Goal: Task Accomplishment & Management: Use online tool/utility

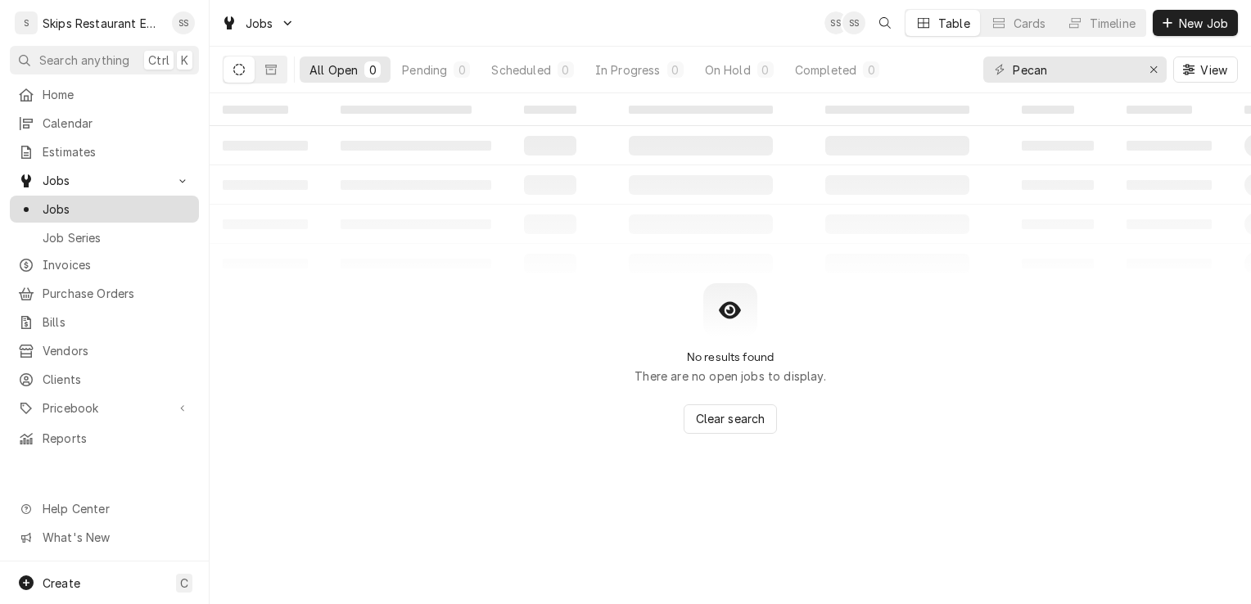
click at [57, 201] on span "Jobs" at bounding box center [117, 209] width 148 height 17
click at [273, 71] on icon "Dynamic Content Wrapper" at bounding box center [270, 69] width 11 height 11
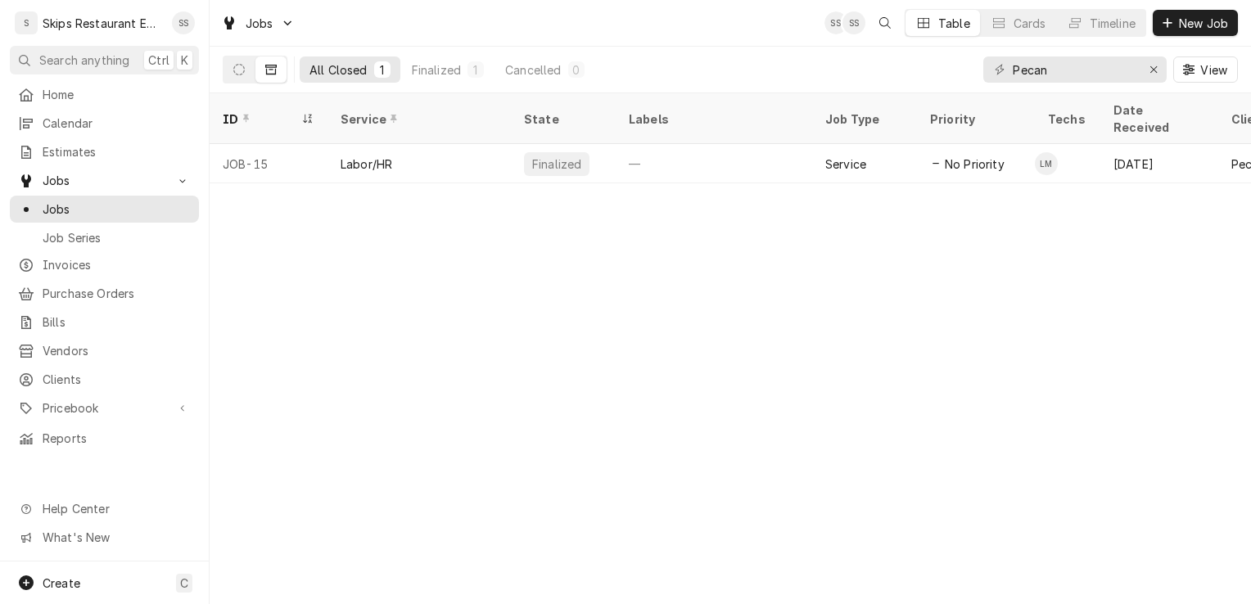
click at [273, 71] on icon "Dynamic Content Wrapper" at bounding box center [270, 69] width 11 height 11
click at [1153, 70] on icon "Erase input" at bounding box center [1153, 69] width 7 height 7
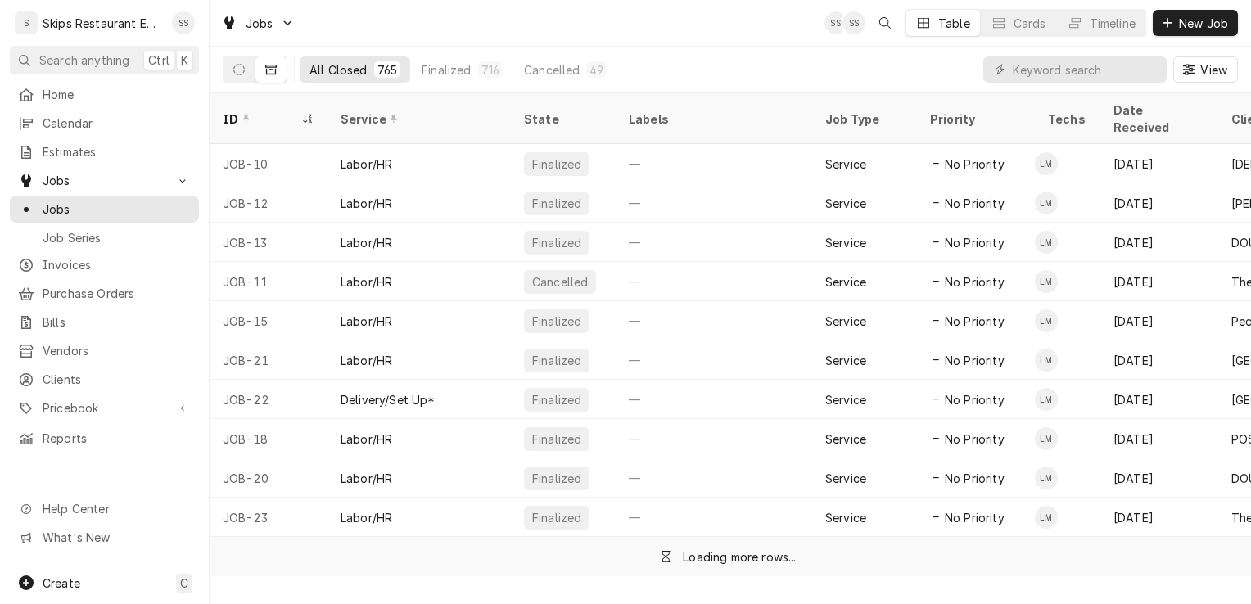
click at [262, 66] on button "Dynamic Content Wrapper" at bounding box center [270, 69] width 31 height 26
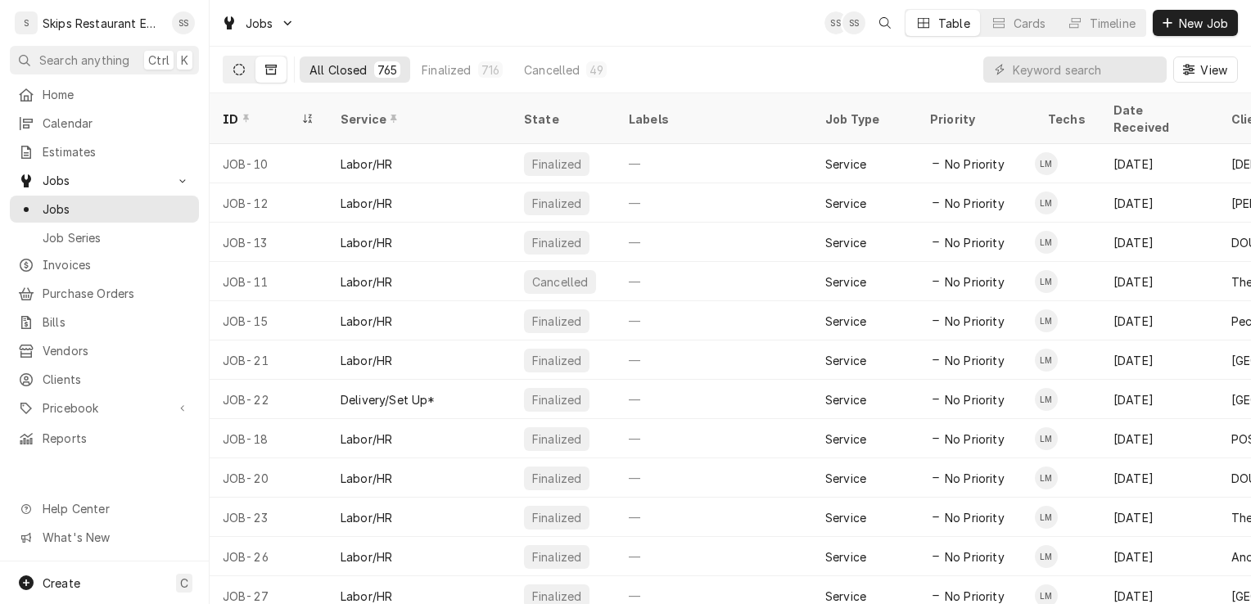
click at [246, 70] on button "Dynamic Content Wrapper" at bounding box center [238, 69] width 31 height 26
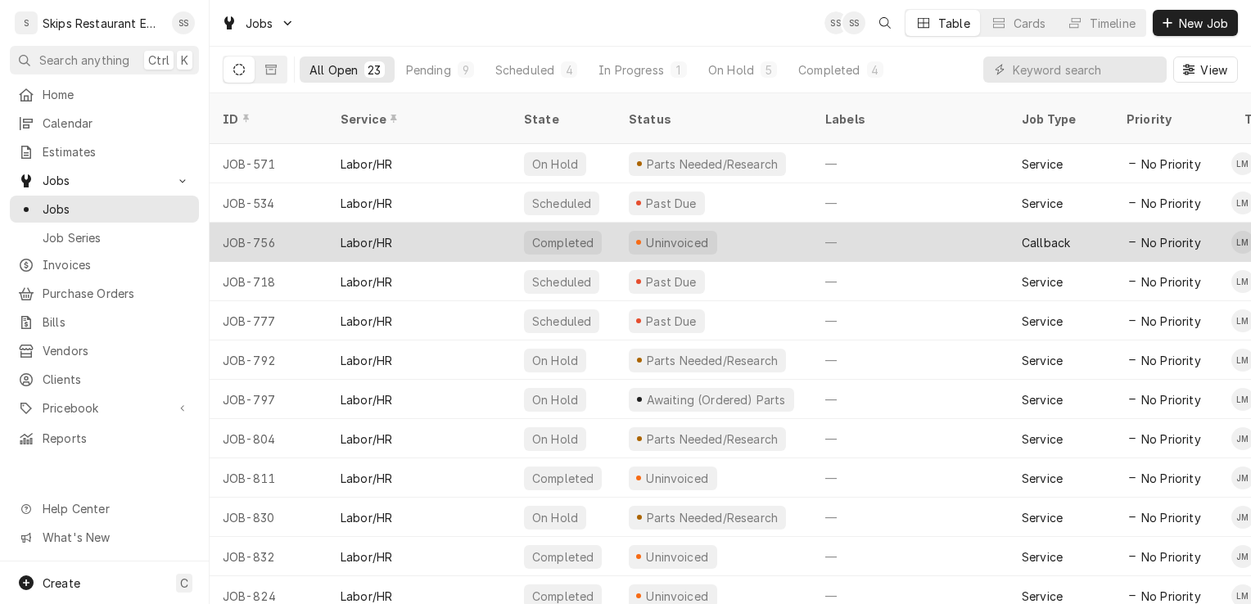
click at [676, 234] on div "Uninvoiced" at bounding box center [677, 242] width 66 height 17
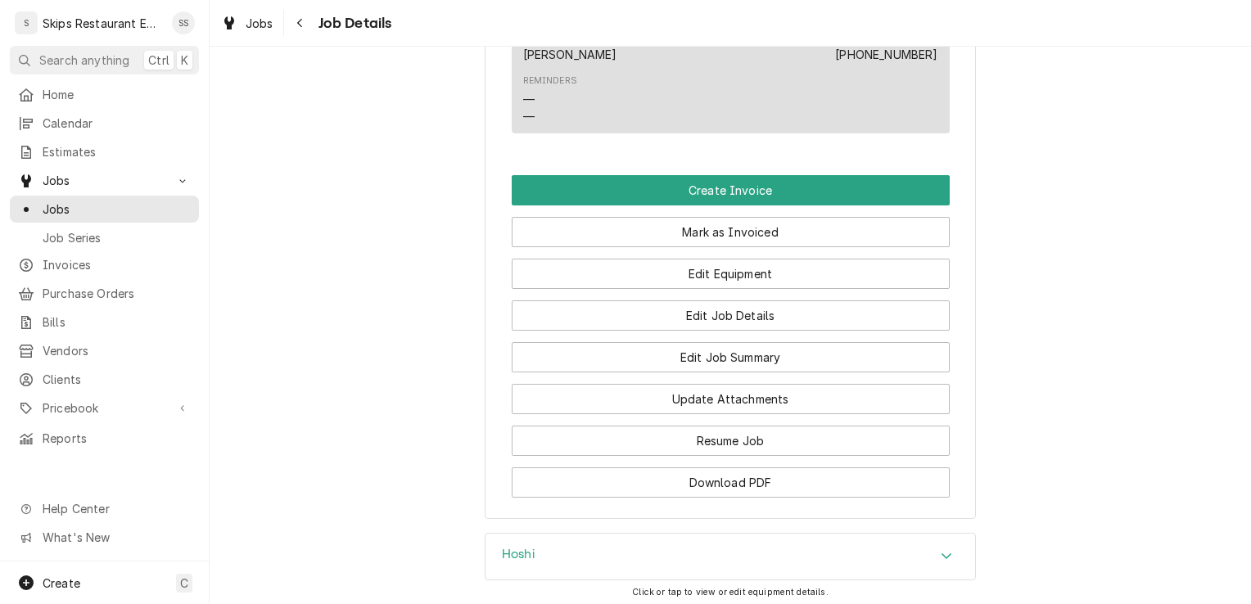
scroll to position [1285, 0]
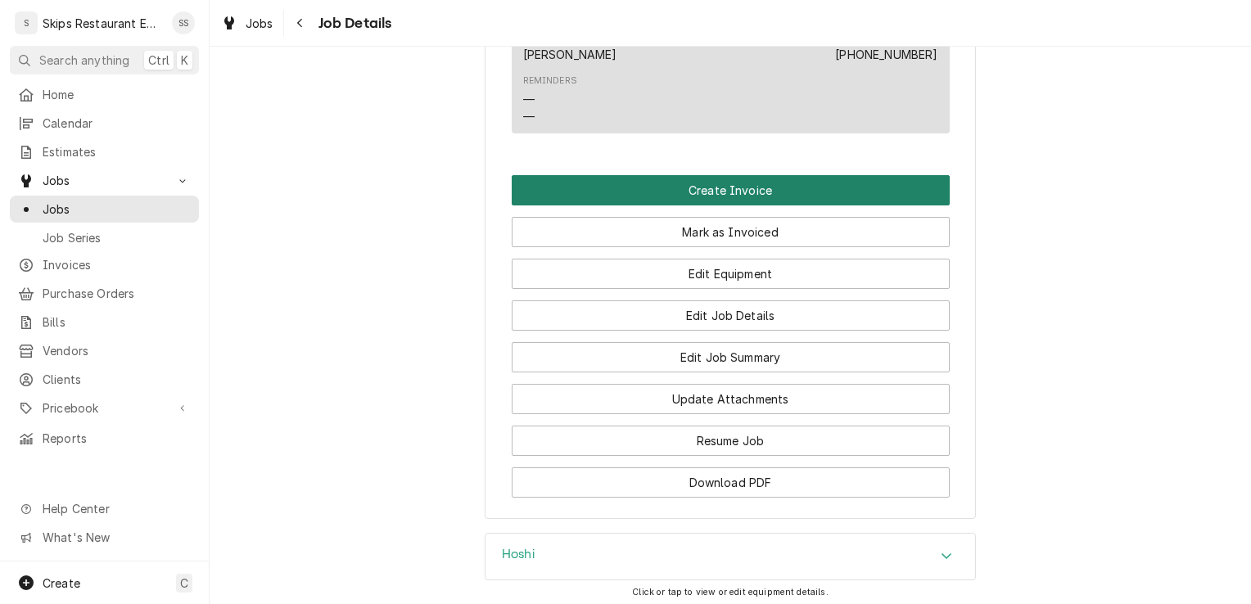
click at [725, 205] on button "Create Invoice" at bounding box center [731, 190] width 438 height 30
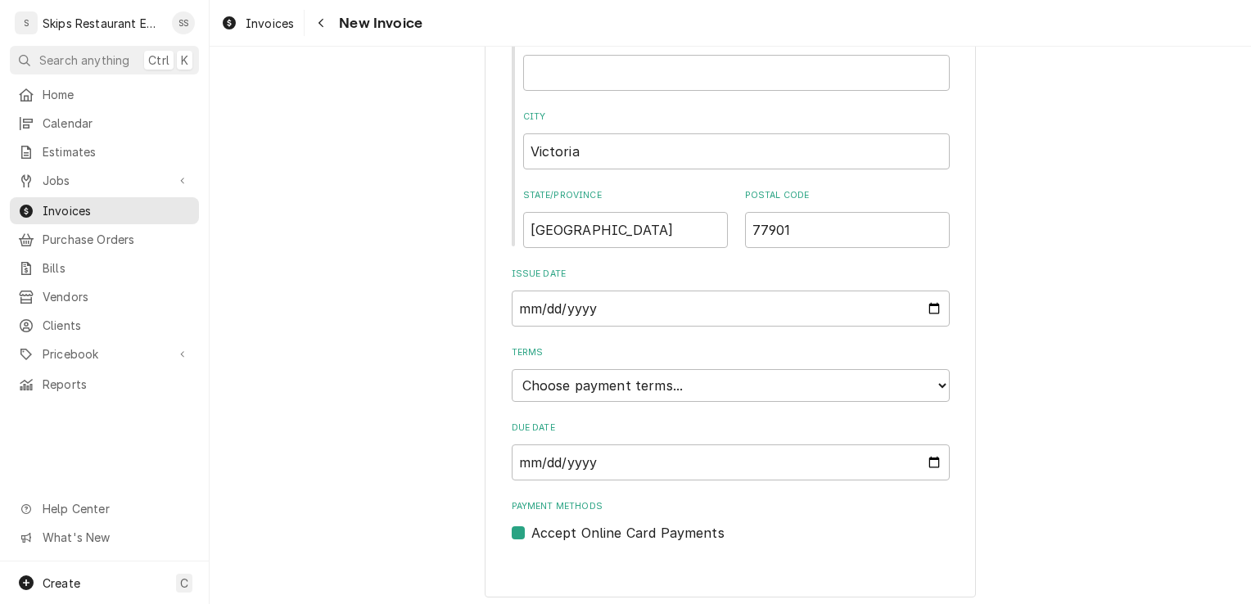
scroll to position [827, 0]
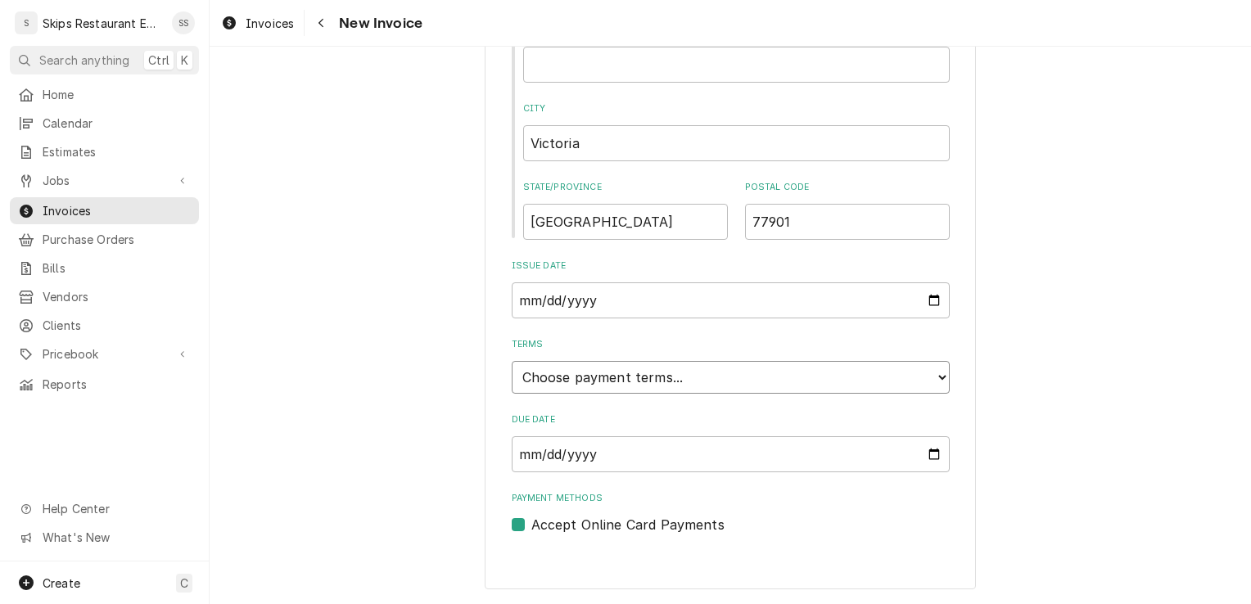
click at [923, 372] on select "Choose payment terms... Same Day Net 7 Net 14 Net 21 Net 30 Net 45 Net 60 Net 90" at bounding box center [731, 377] width 438 height 33
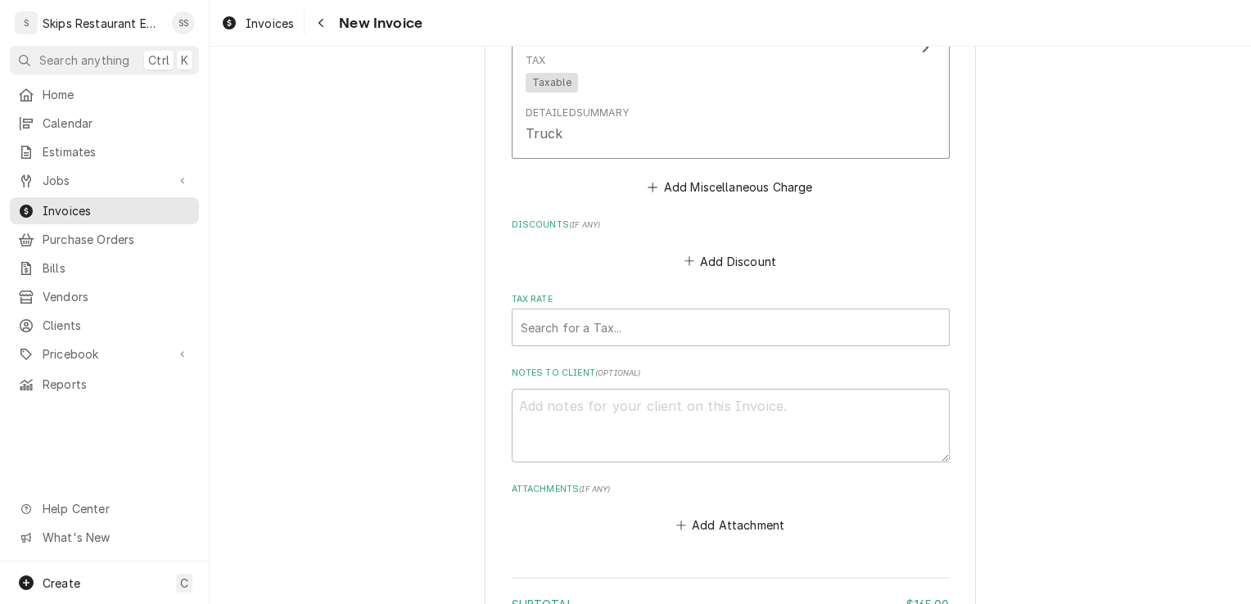
scroll to position [2080, 0]
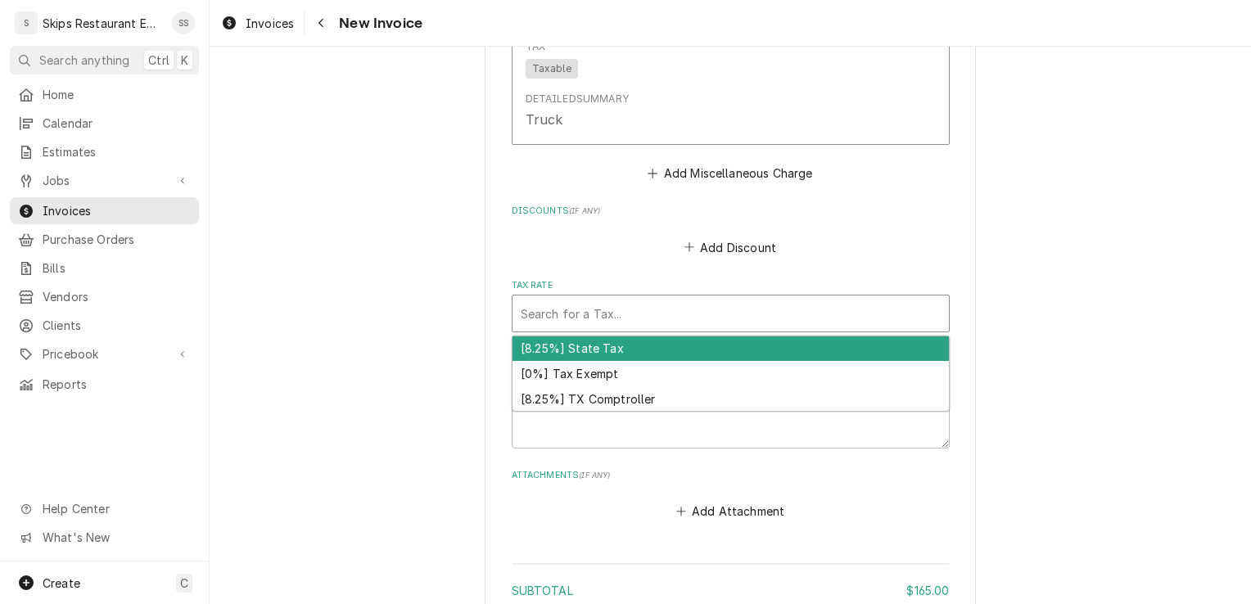
click at [649, 312] on div "Tax Rate" at bounding box center [731, 313] width 420 height 29
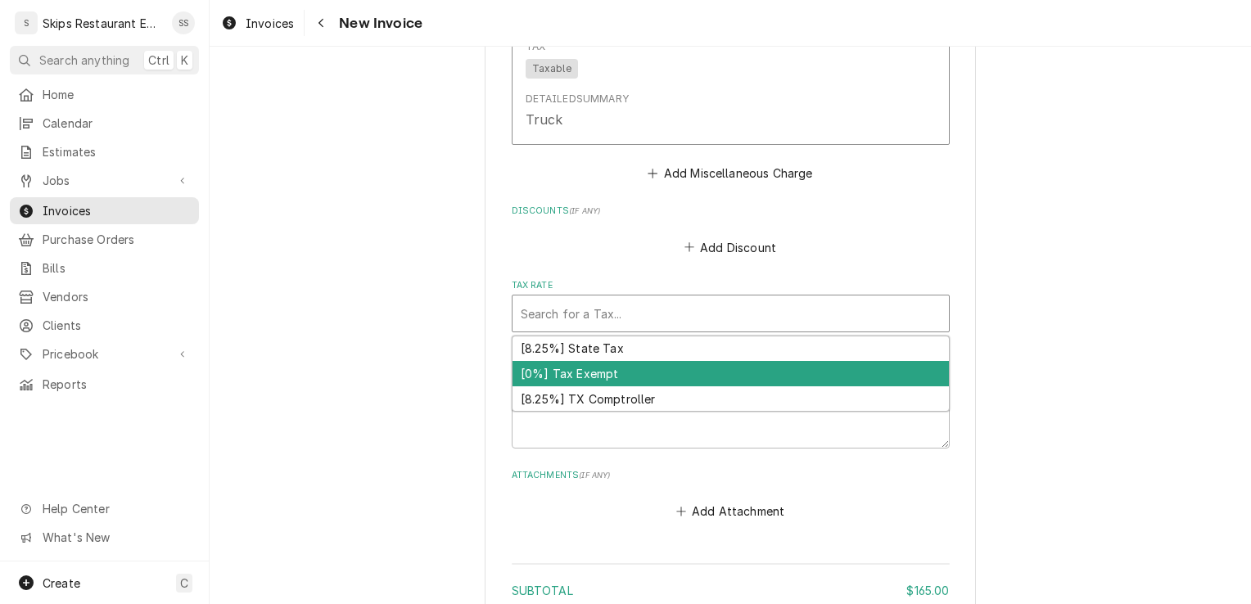
click at [586, 372] on div "[0%] Tax Exempt" at bounding box center [730, 373] width 436 height 25
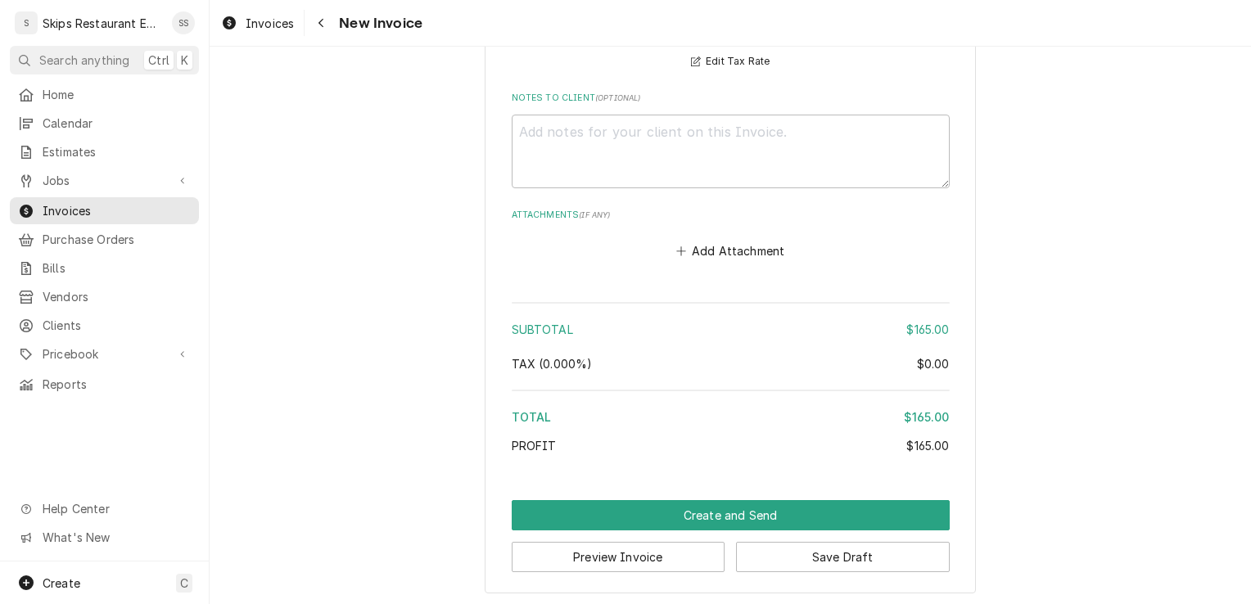
scroll to position [2373, 0]
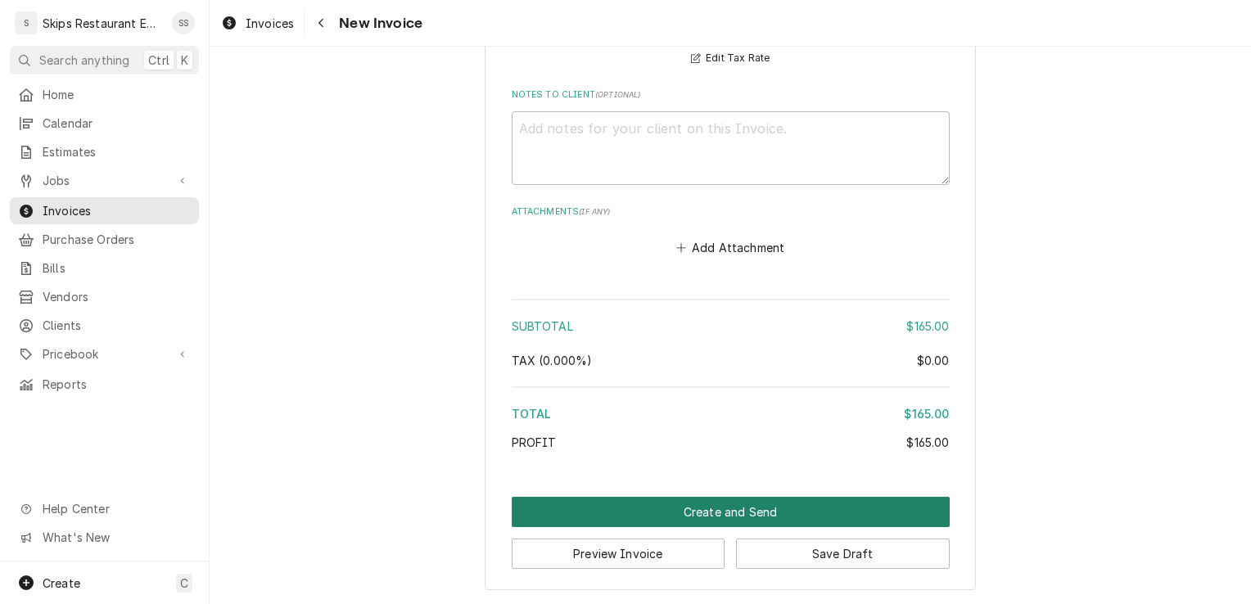
click at [688, 516] on button "Create and Send" at bounding box center [731, 512] width 438 height 30
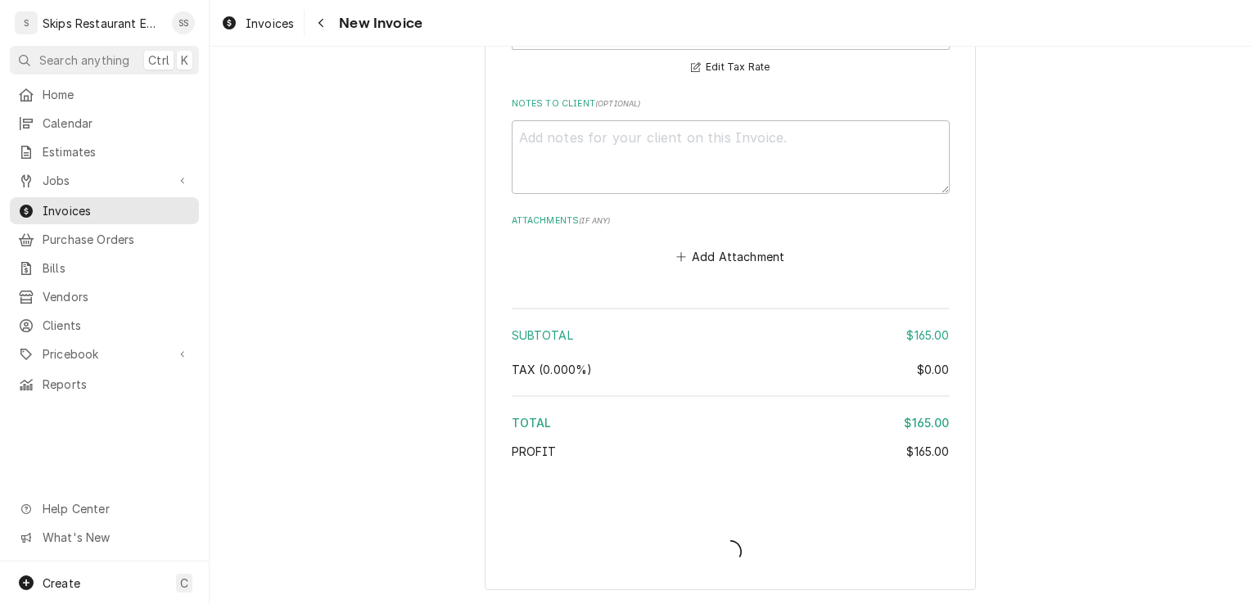
type textarea "x"
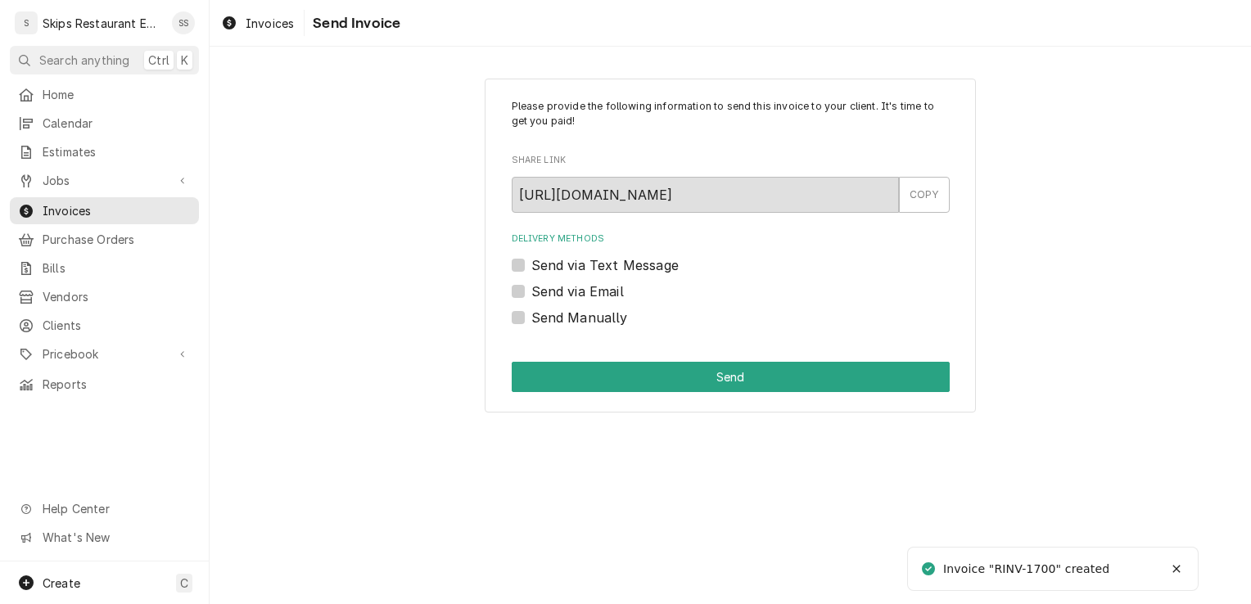
click at [531, 317] on label "Send Manually" at bounding box center [579, 318] width 97 height 20
click at [531, 317] on input "Send Manually" at bounding box center [750, 326] width 438 height 36
checkbox input "true"
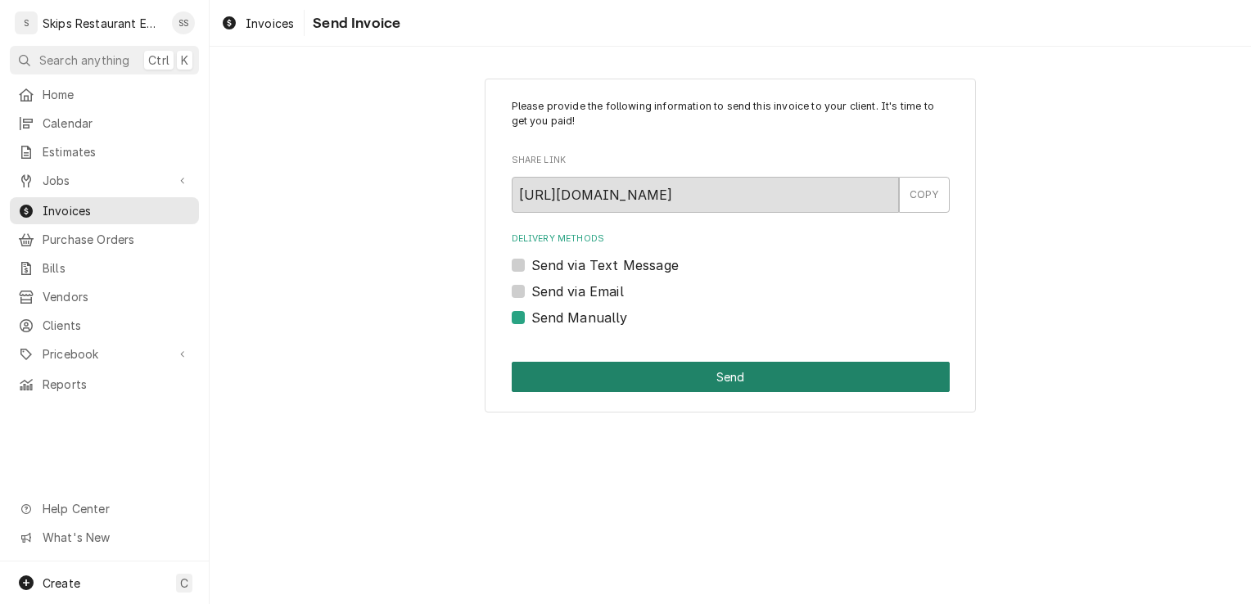
click at [660, 372] on button "Send" at bounding box center [731, 377] width 438 height 30
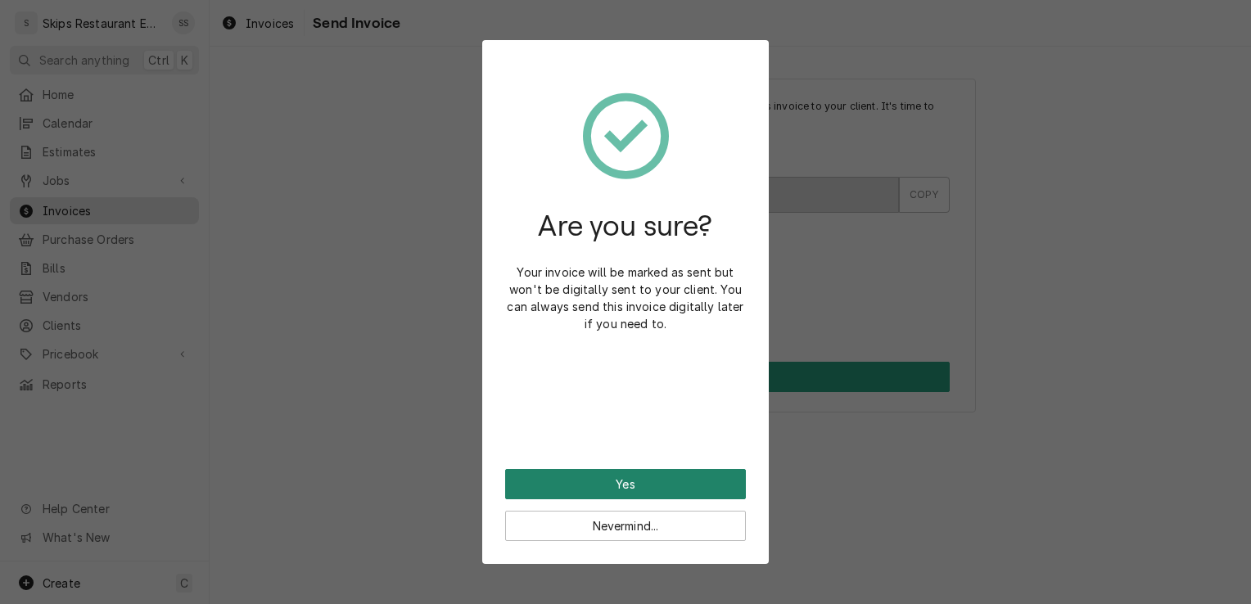
click at [625, 481] on button "Yes" at bounding box center [625, 484] width 241 height 30
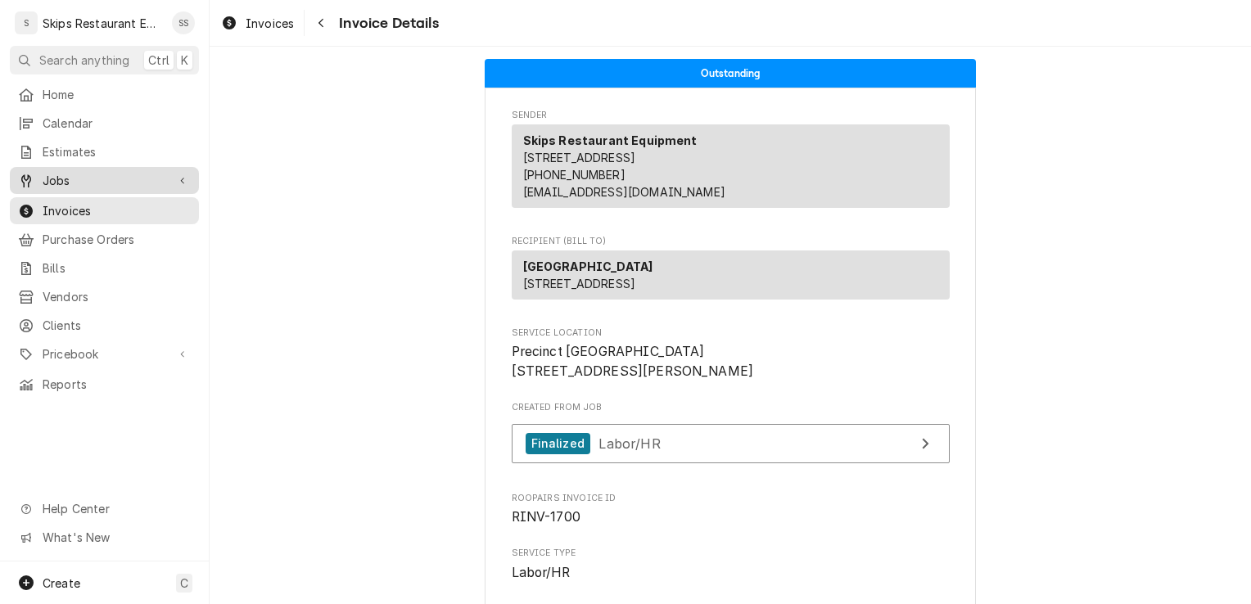
click at [70, 179] on span "Jobs" at bounding box center [105, 180] width 124 height 17
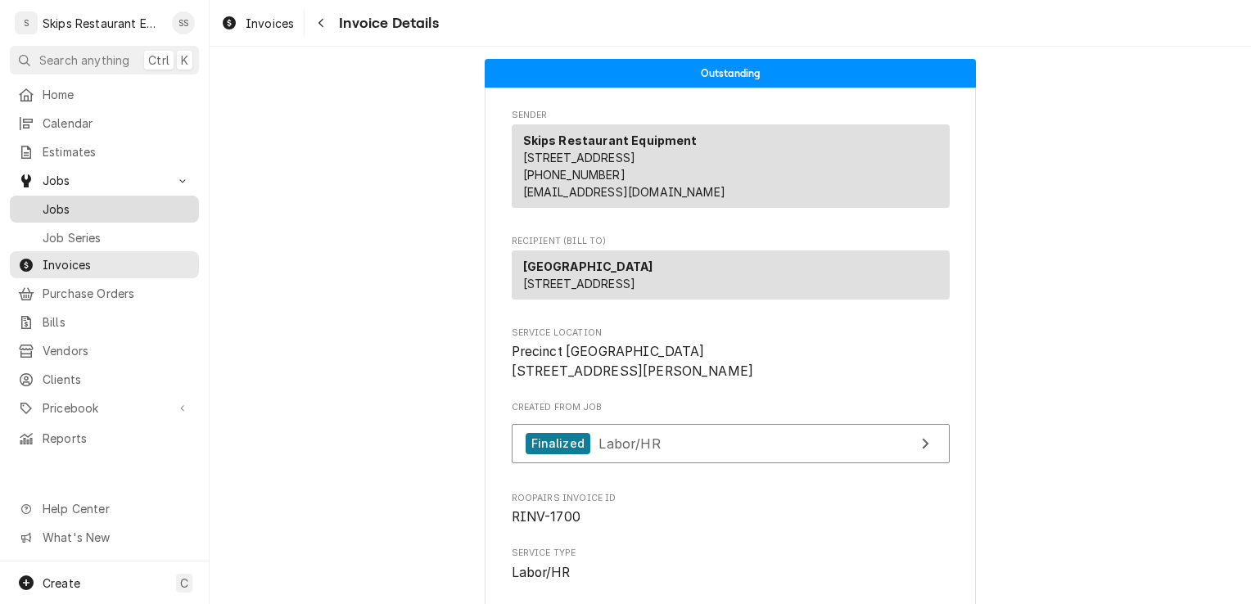
click at [76, 206] on span "Jobs" at bounding box center [117, 209] width 148 height 17
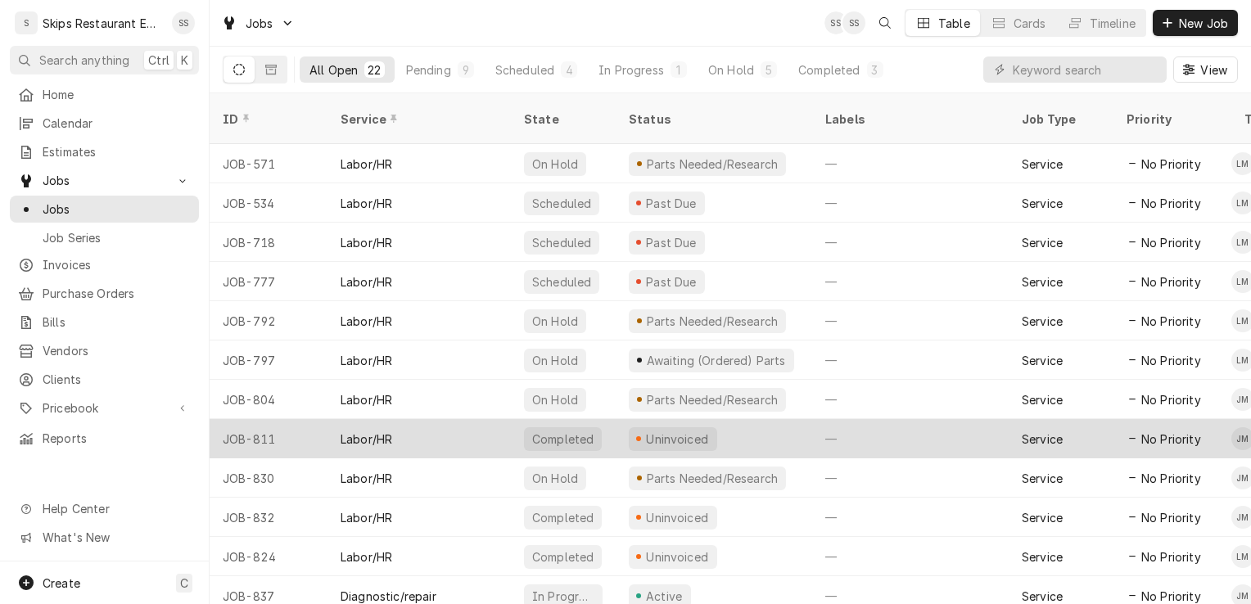
click at [689, 431] on div "Uninvoiced" at bounding box center [677, 439] width 66 height 17
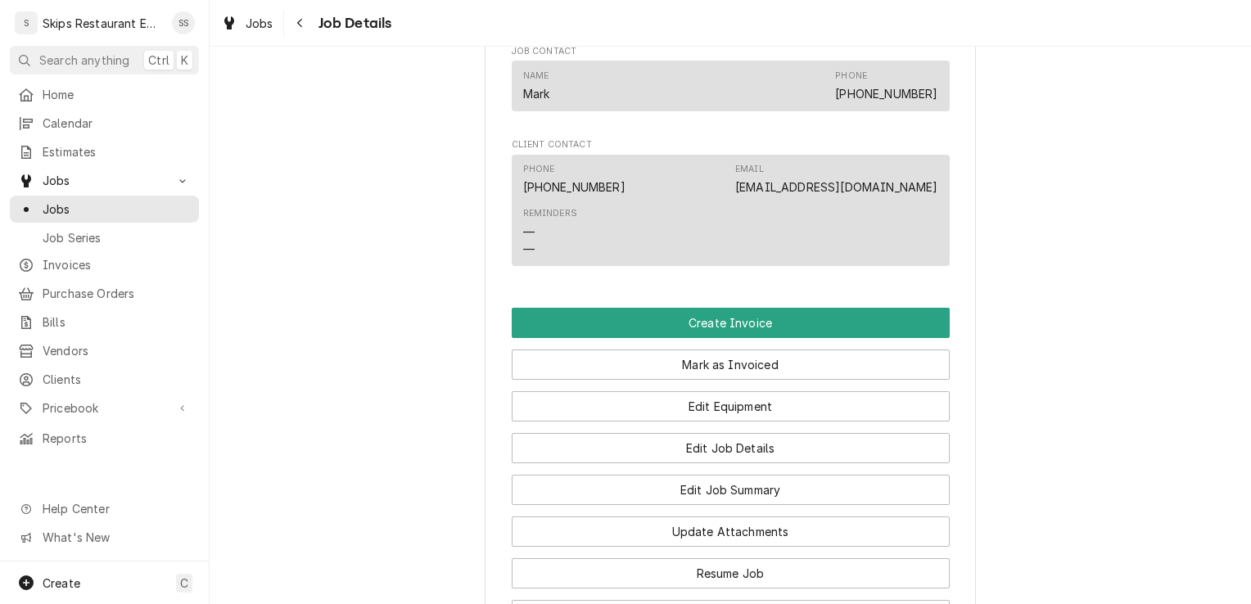
scroll to position [999, 0]
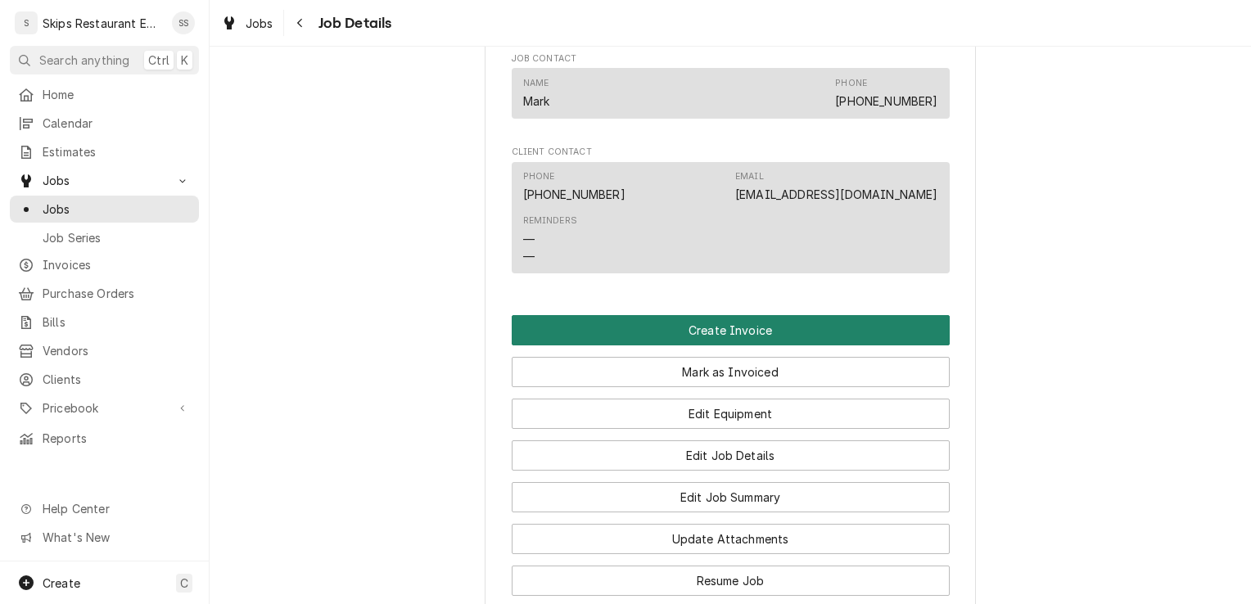
click at [702, 345] on button "Create Invoice" at bounding box center [731, 330] width 438 height 30
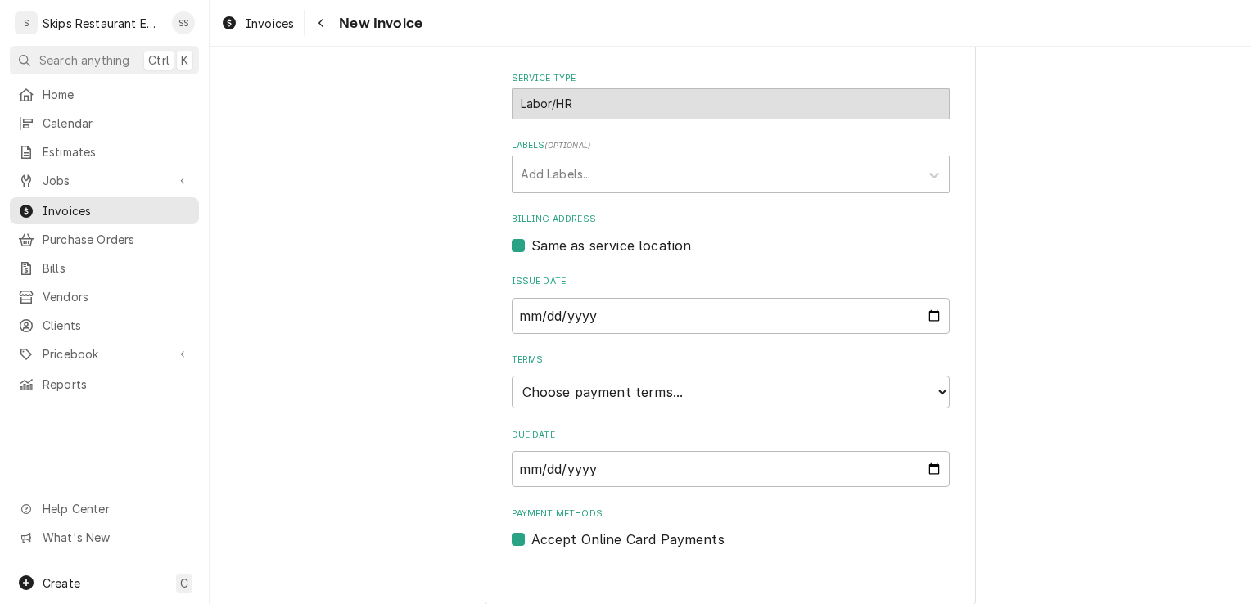
scroll to position [393, 0]
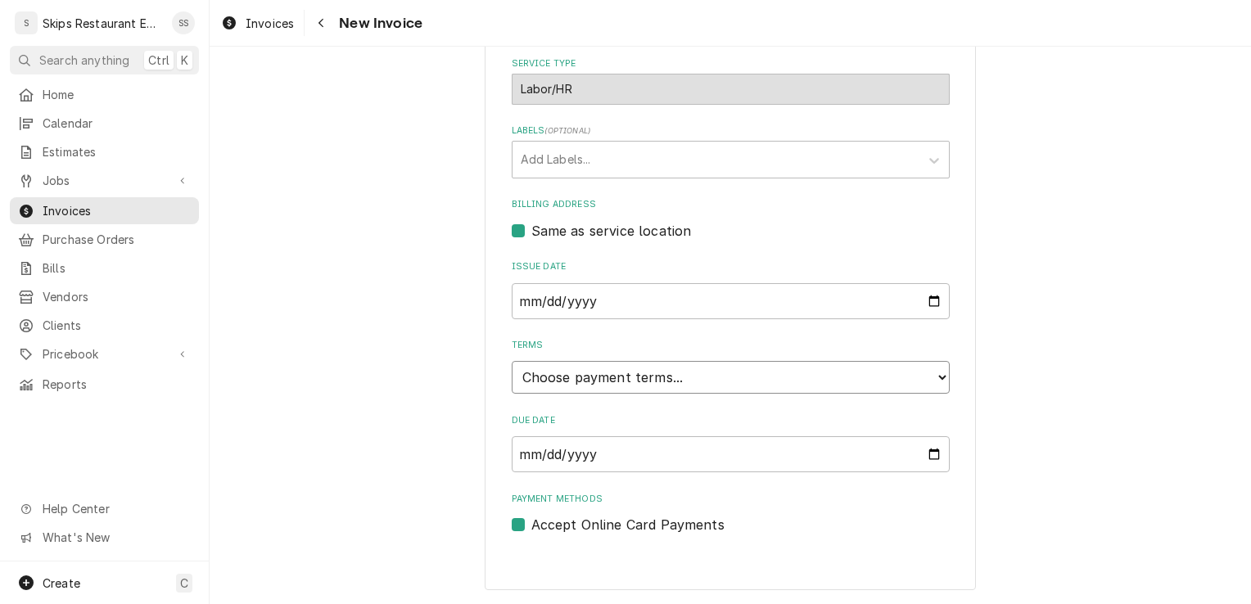
click at [706, 373] on select "Choose payment terms... Same Day Net 7 Net 14 Net 21 Net 30 Net 45 Net 60 Net 90" at bounding box center [731, 377] width 438 height 33
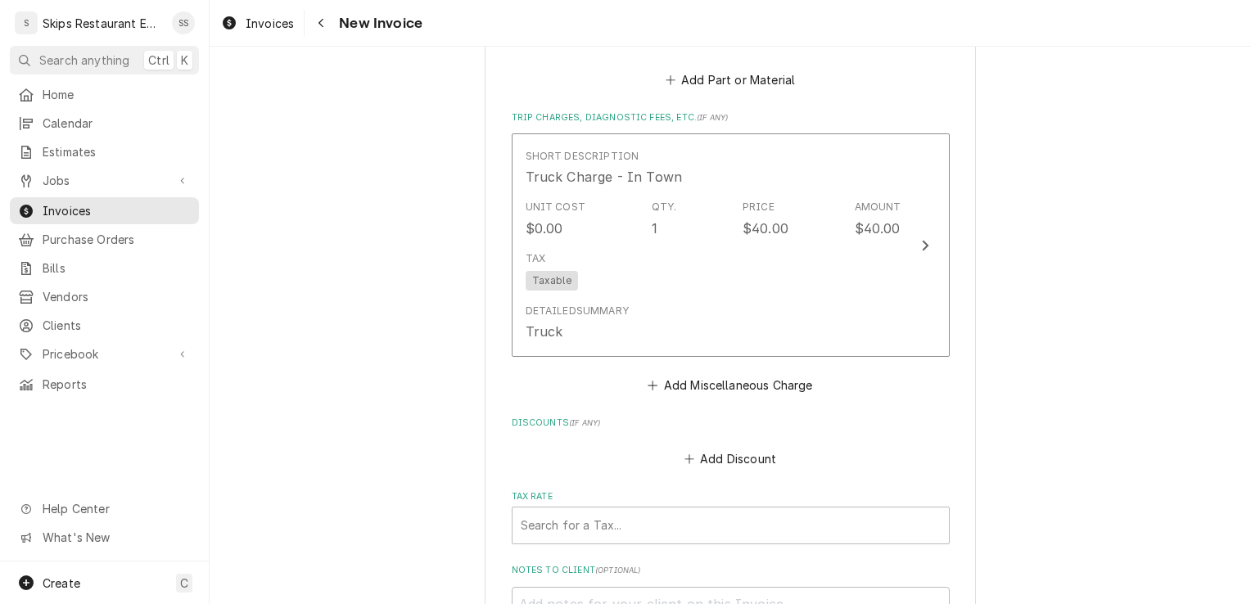
scroll to position [1544, 0]
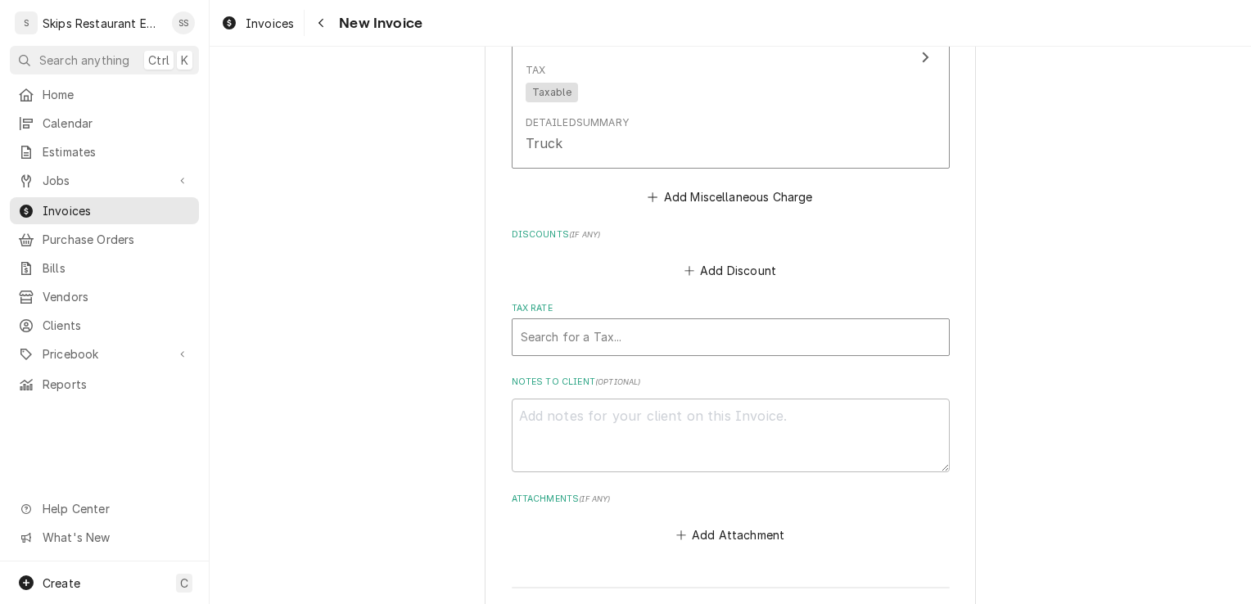
click at [633, 336] on div "Tax Rate" at bounding box center [731, 336] width 420 height 29
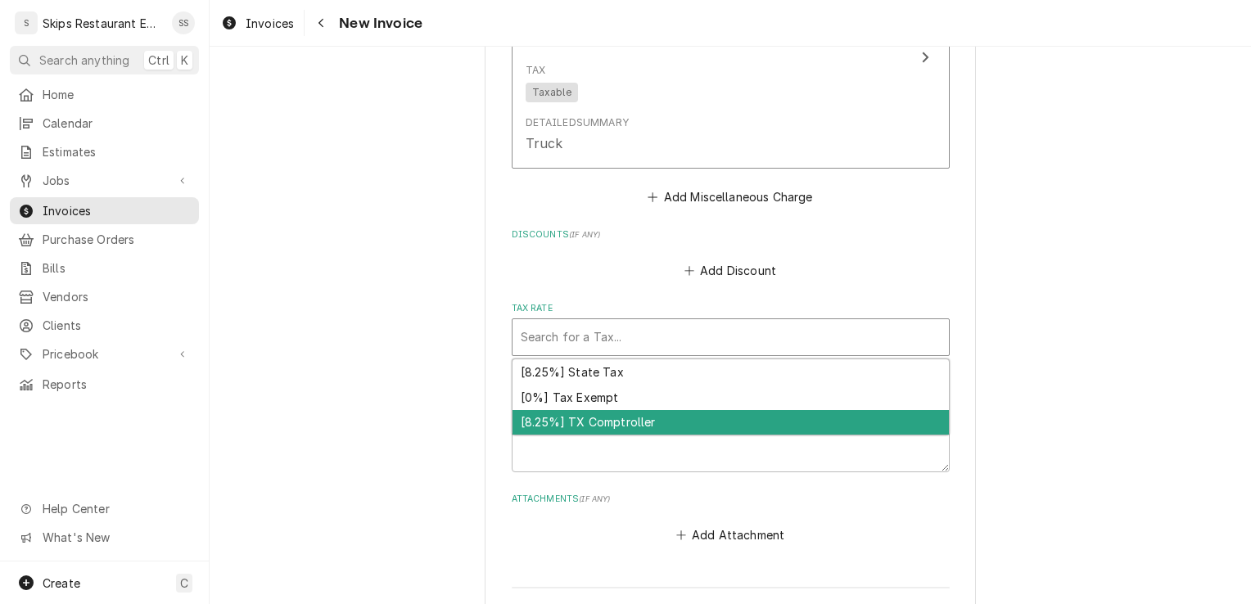
click at [606, 421] on div "[8.25%] TX Comptroller" at bounding box center [730, 422] width 436 height 25
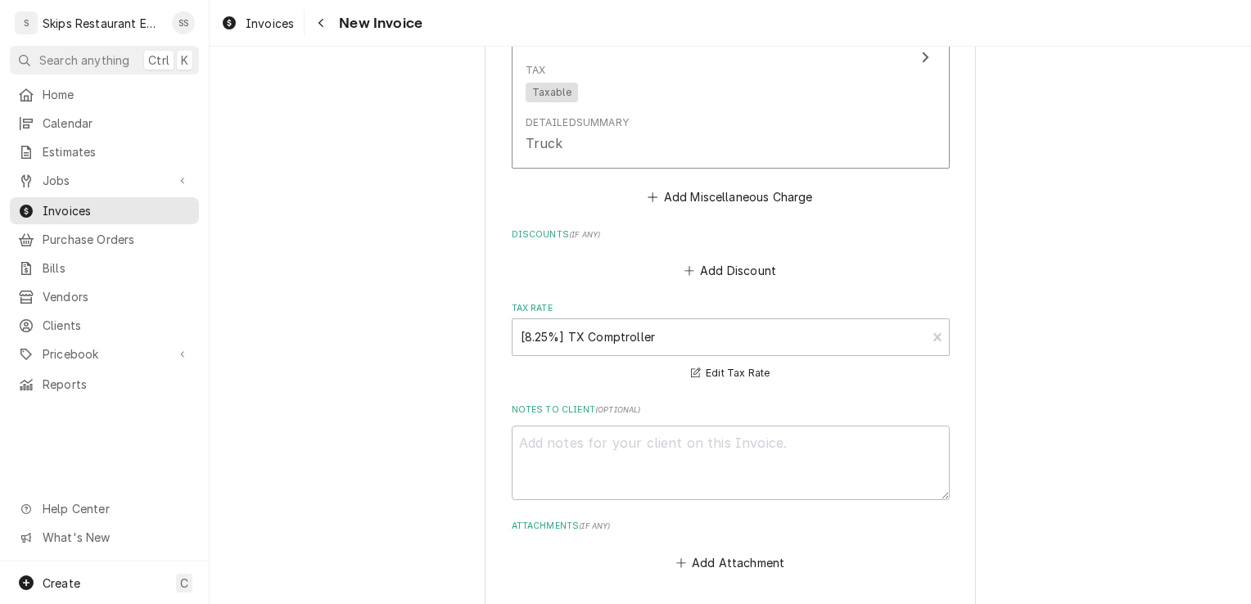
scroll to position [1860, 0]
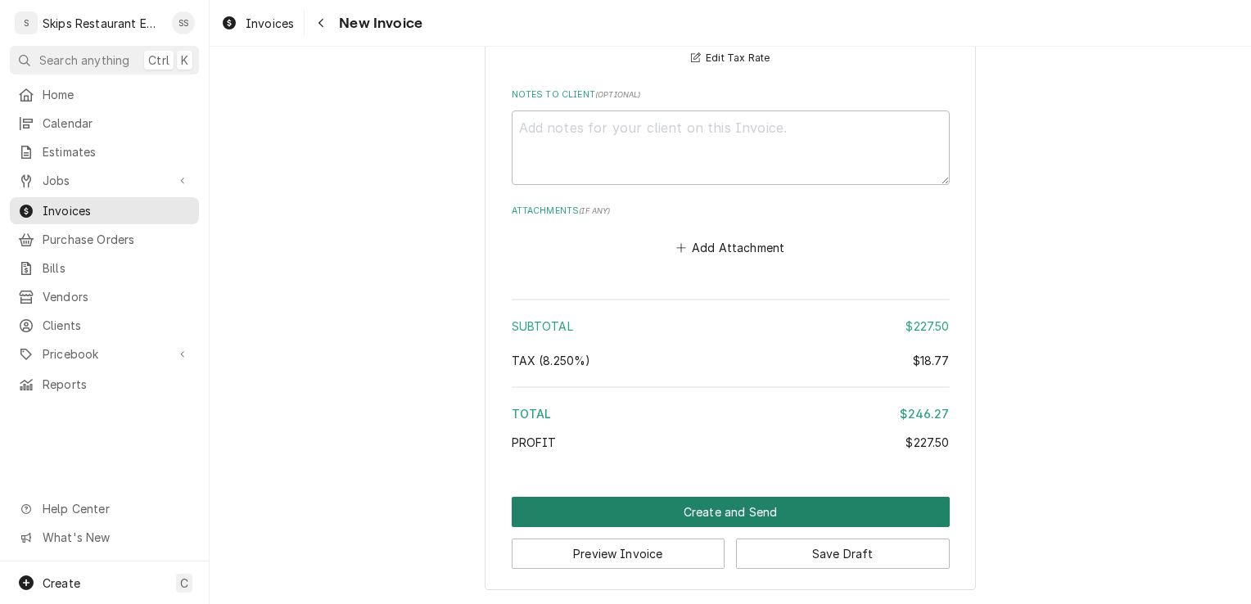
click at [745, 516] on button "Create and Send" at bounding box center [731, 512] width 438 height 30
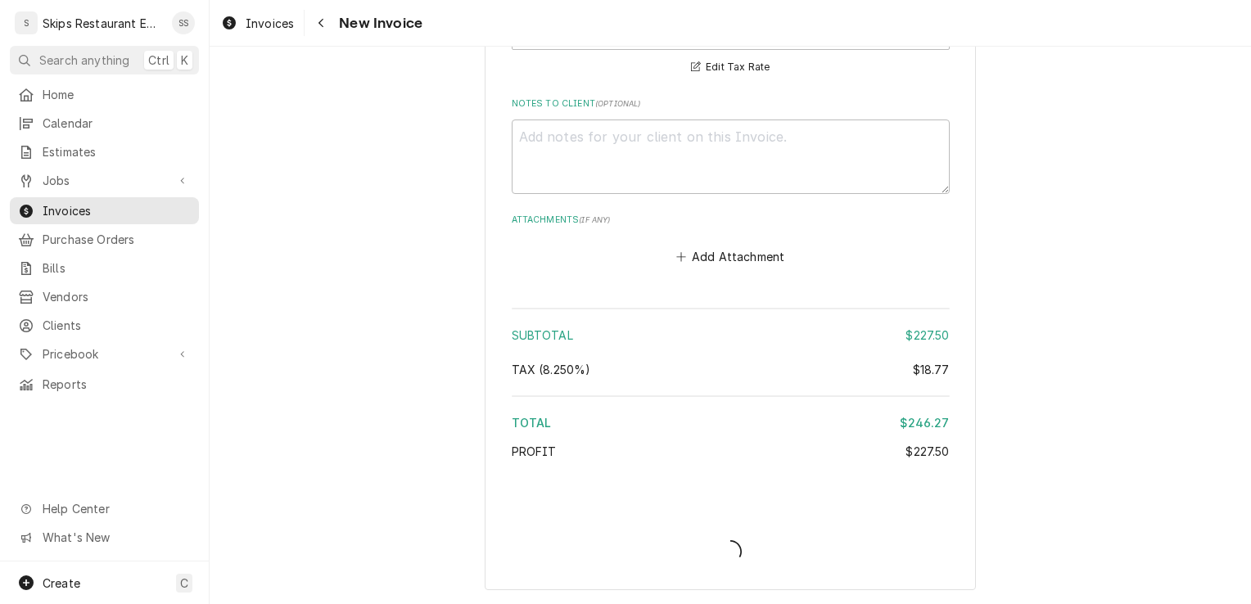
scroll to position [1851, 0]
type textarea "x"
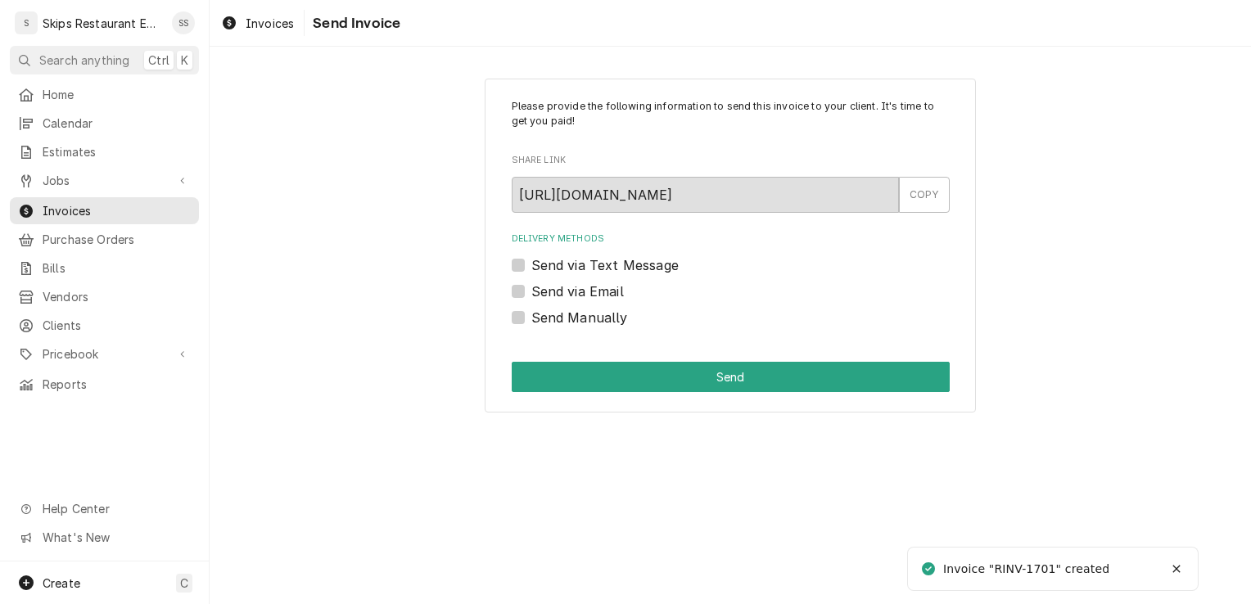
click at [531, 316] on label "Send Manually" at bounding box center [579, 318] width 97 height 20
click at [531, 316] on input "Send Manually" at bounding box center [750, 326] width 438 height 36
checkbox input "true"
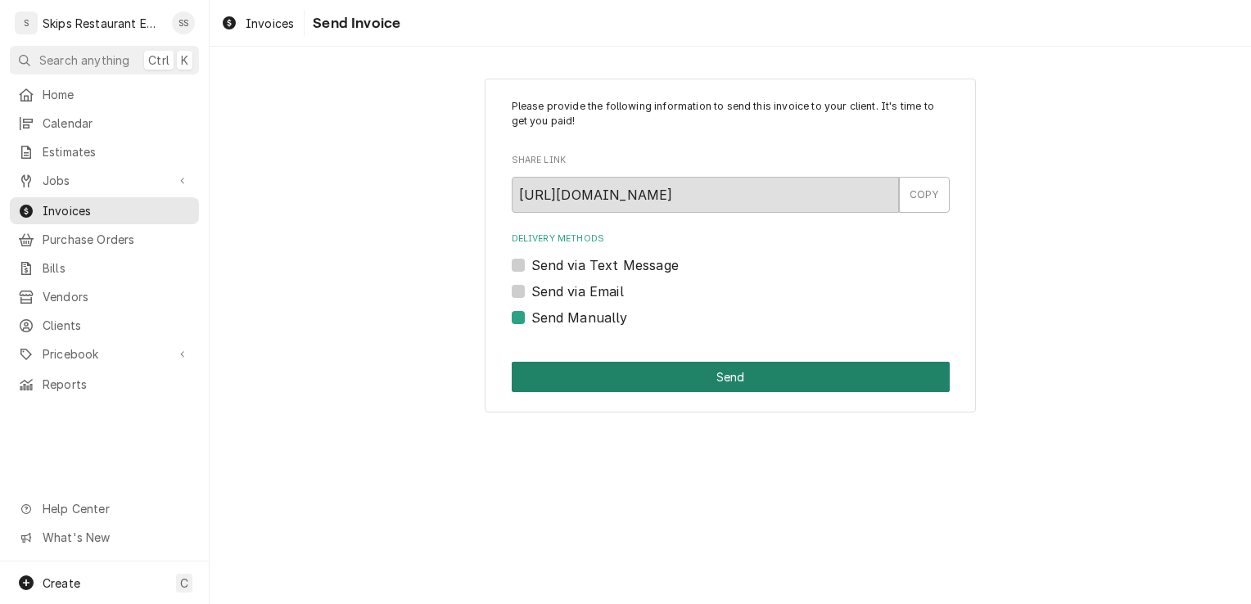
click at [634, 381] on button "Send" at bounding box center [731, 377] width 438 height 30
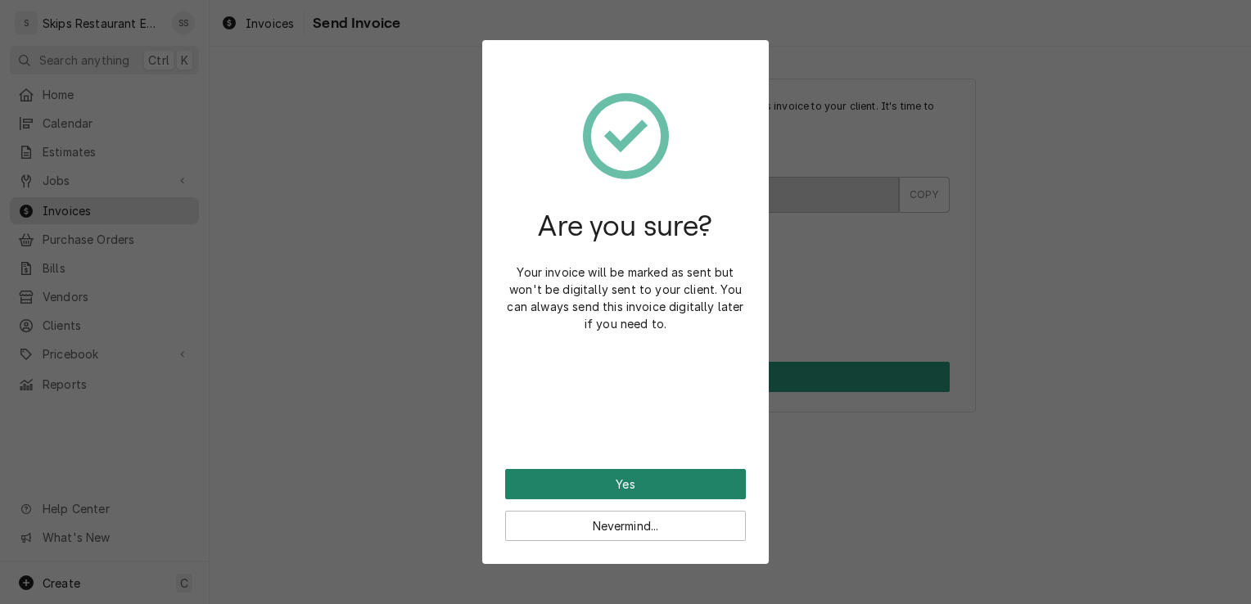
click at [645, 482] on button "Yes" at bounding box center [625, 484] width 241 height 30
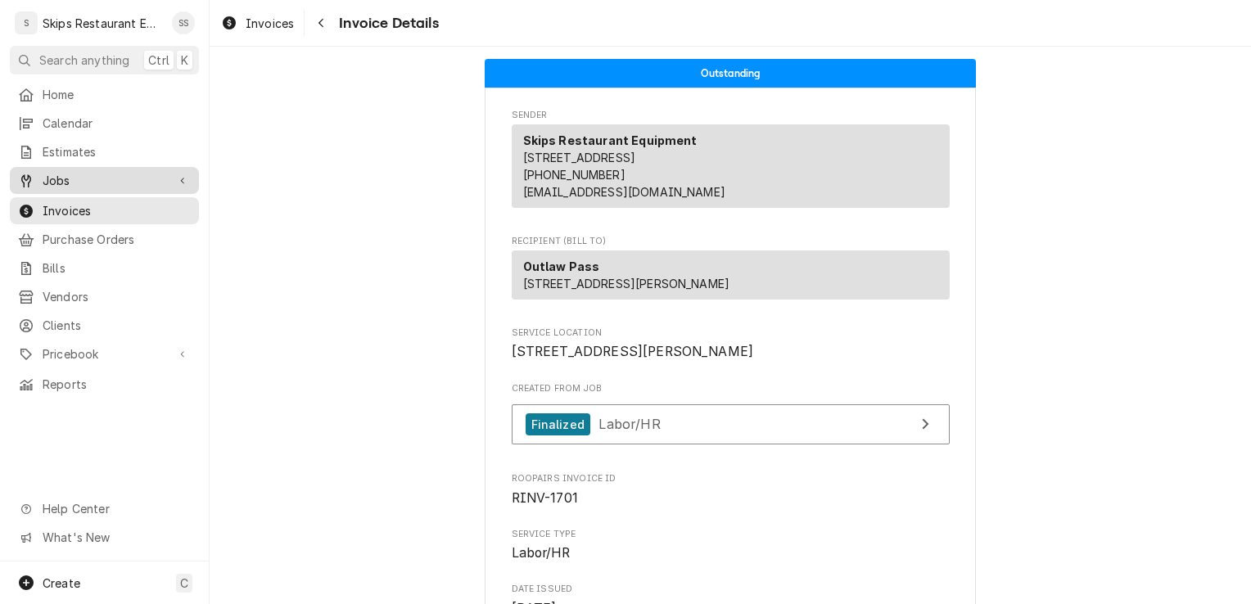
click at [52, 174] on span "Jobs" at bounding box center [105, 180] width 124 height 17
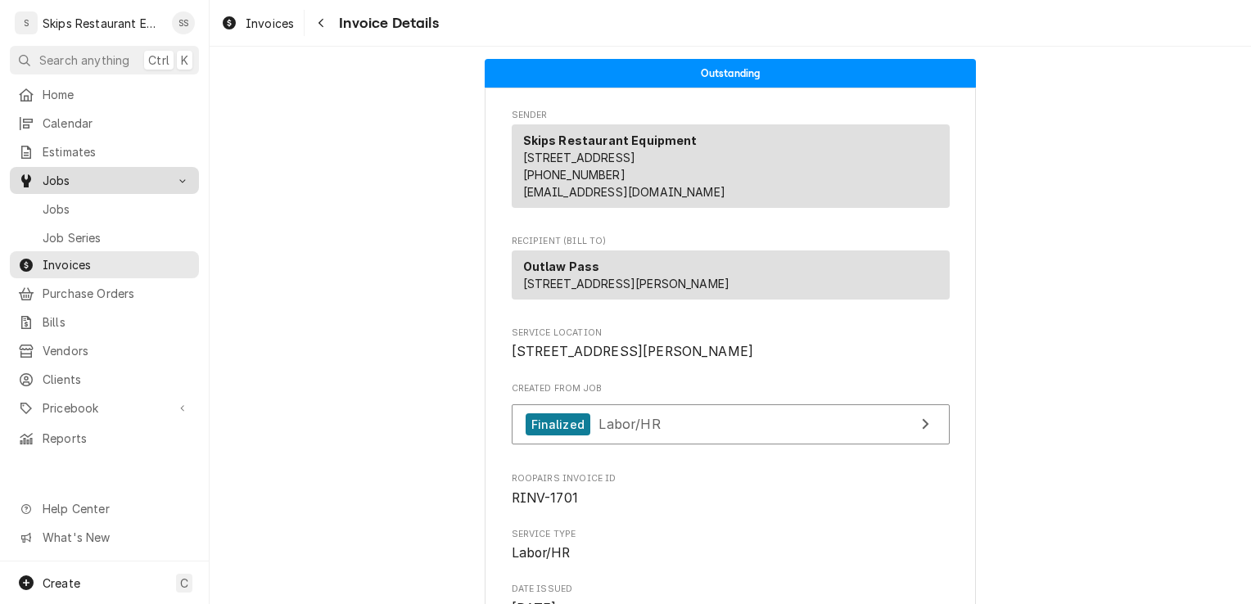
click at [60, 177] on span "Jobs" at bounding box center [105, 180] width 124 height 17
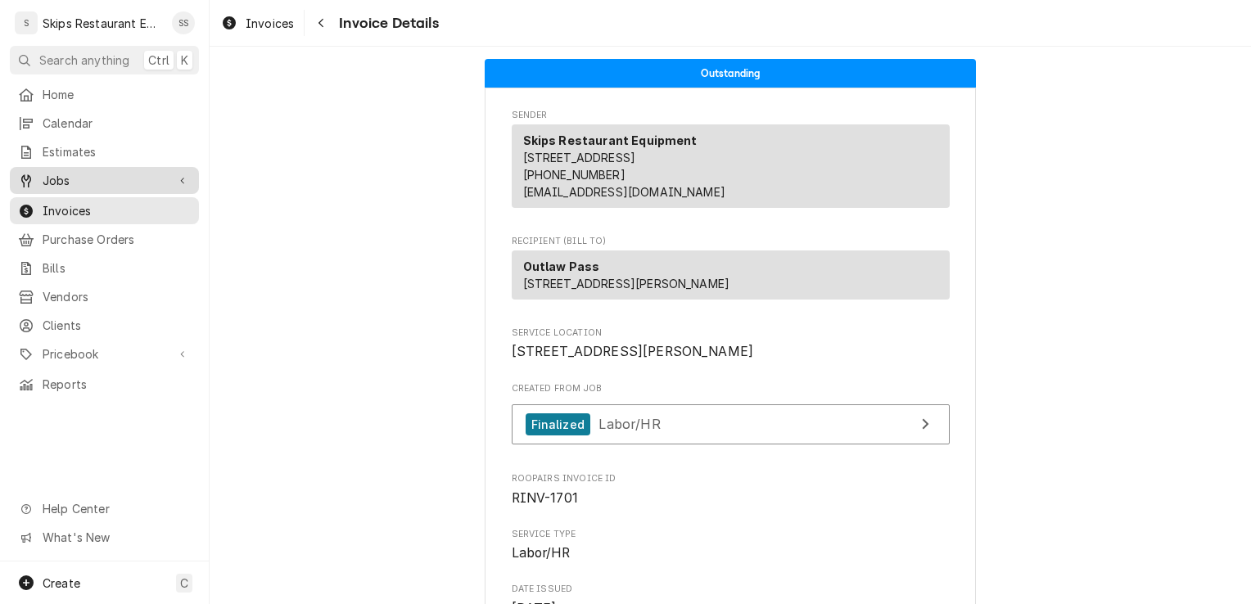
click at [62, 176] on span "Jobs" at bounding box center [105, 180] width 124 height 17
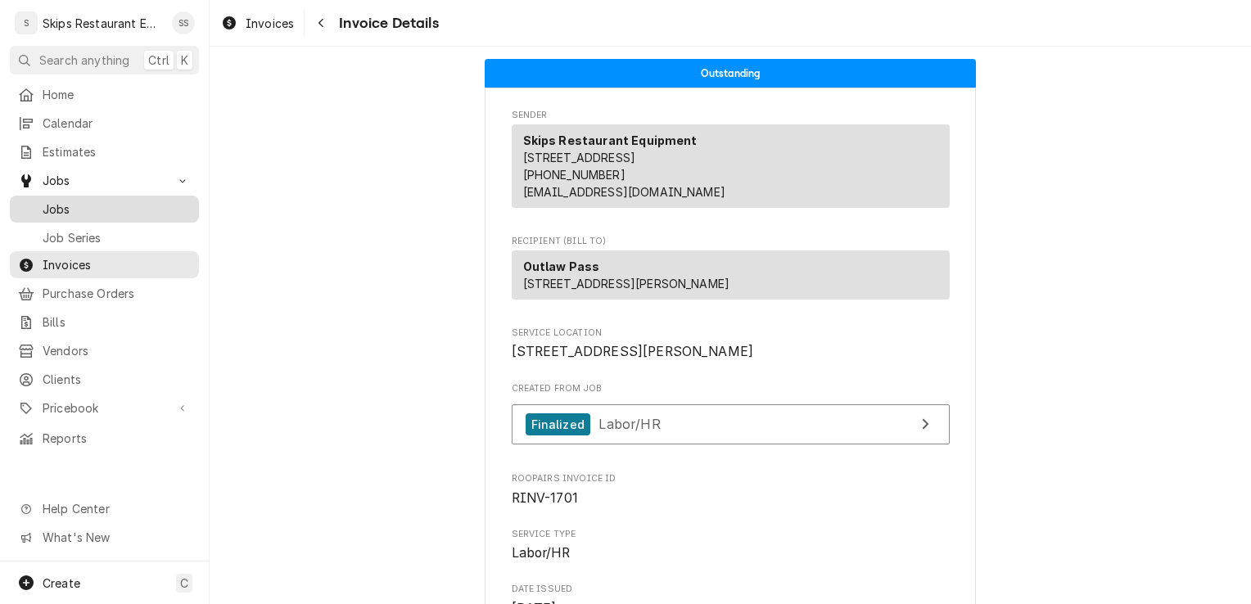
click at [71, 203] on span "Jobs" at bounding box center [117, 209] width 148 height 17
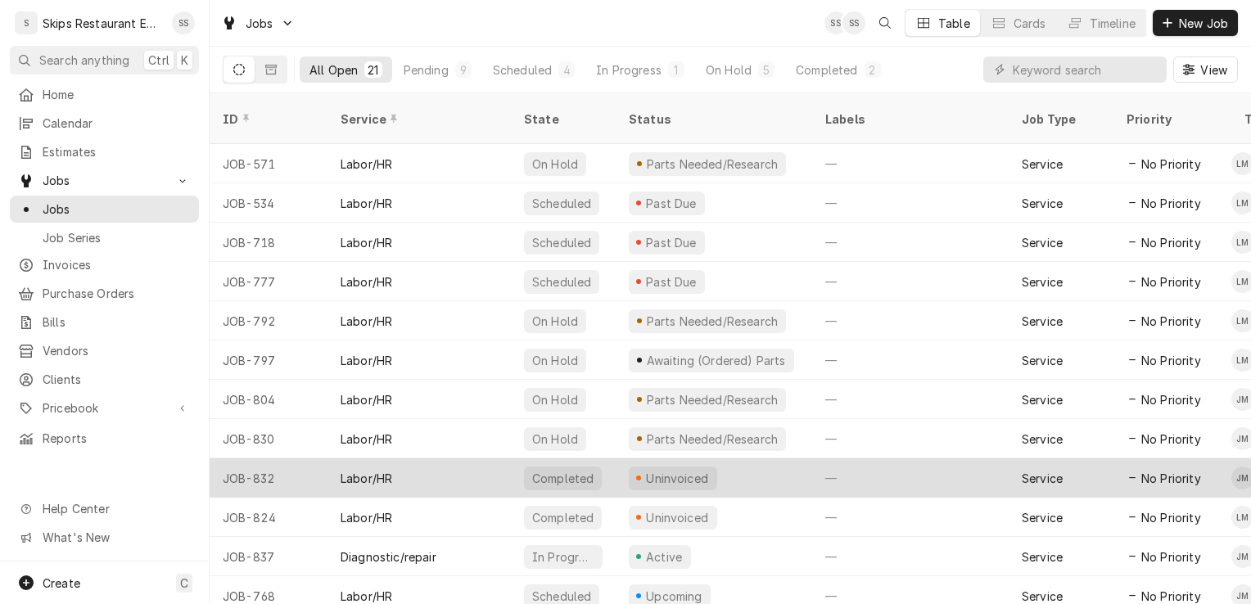
click at [691, 470] on div "Uninvoiced" at bounding box center [677, 478] width 66 height 17
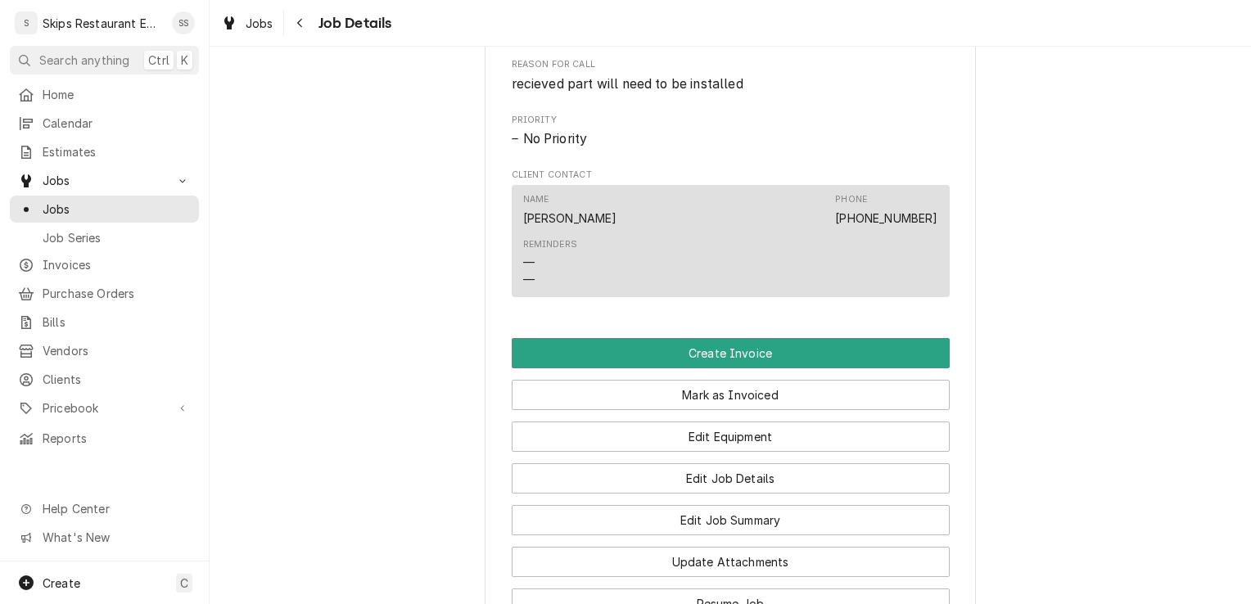
scroll to position [848, 0]
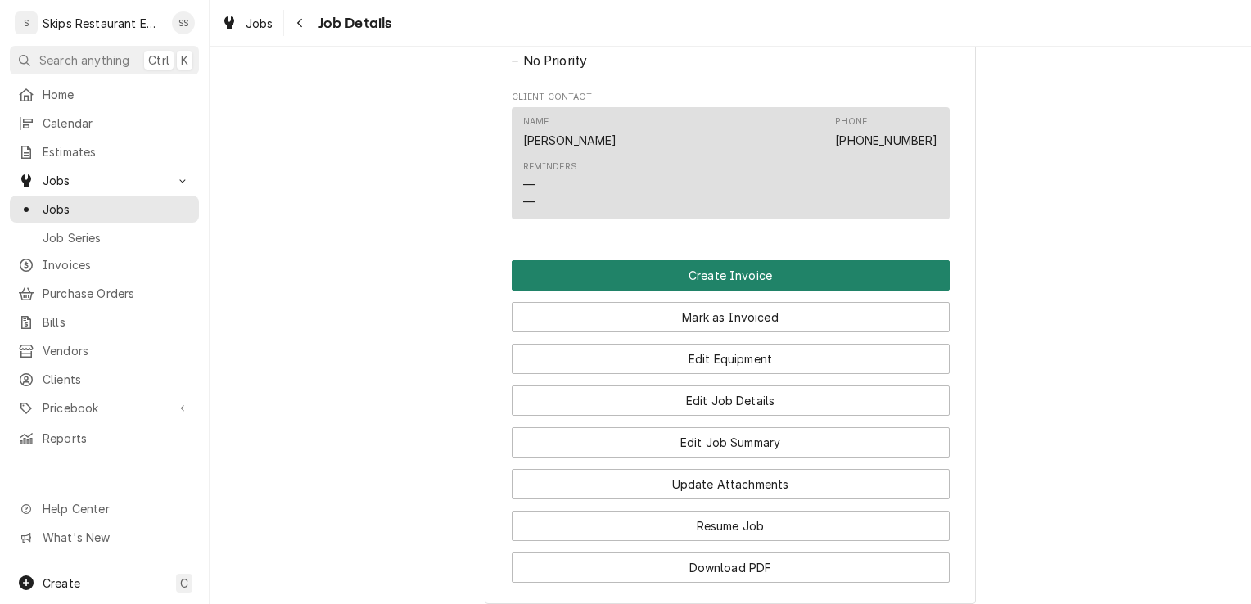
click at [689, 291] on button "Create Invoice" at bounding box center [731, 275] width 438 height 30
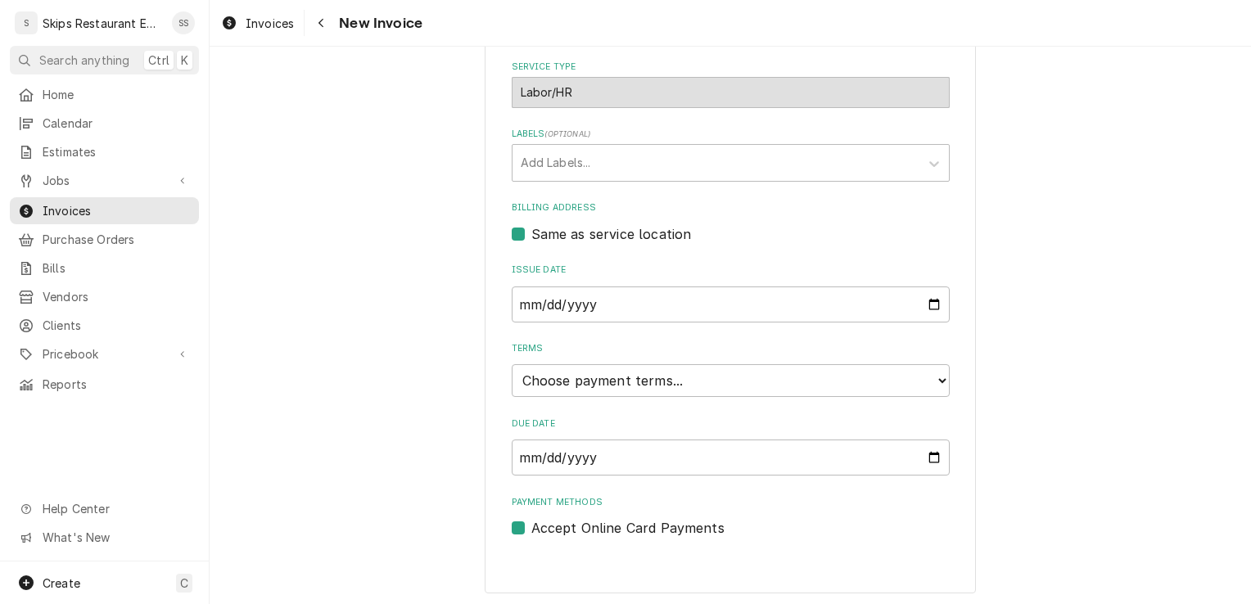
scroll to position [393, 0]
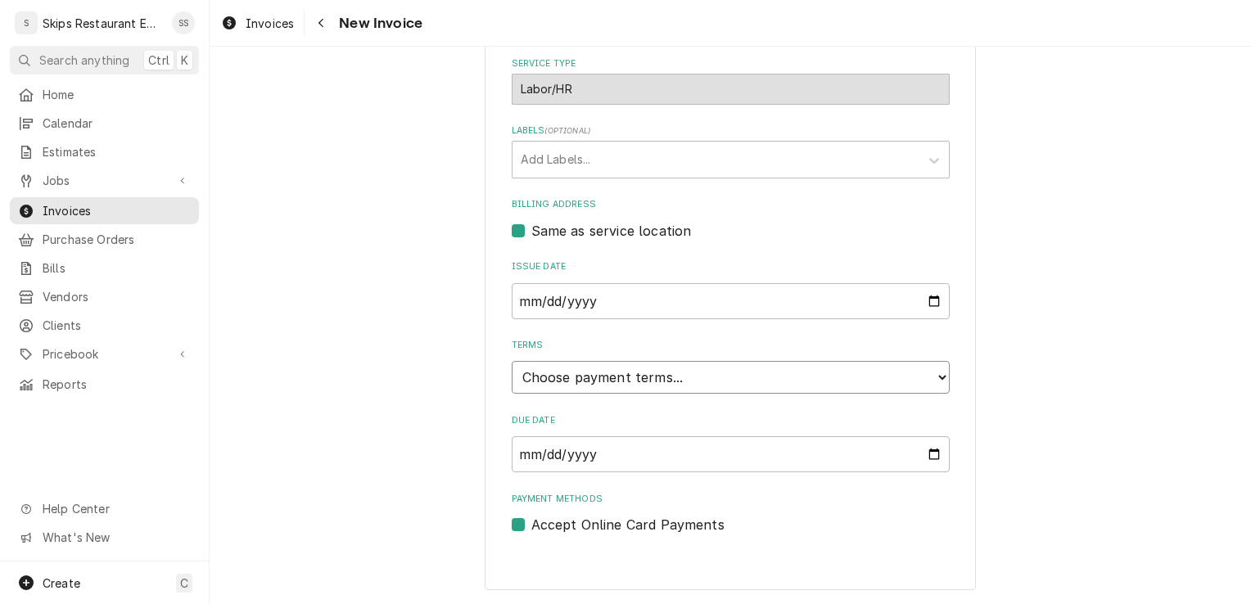
click at [617, 383] on select "Choose payment terms... Same Day Net 7 Net 14 Net 21 Net 30 Net 45 Net 60 Net 90" at bounding box center [731, 377] width 438 height 33
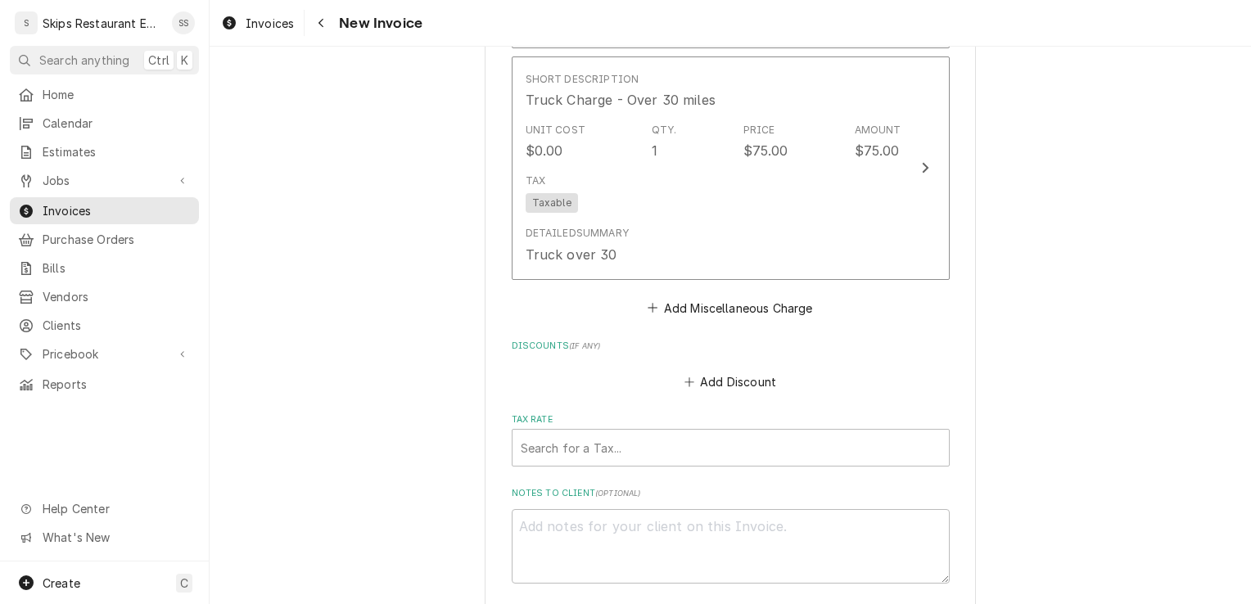
scroll to position [2190, 0]
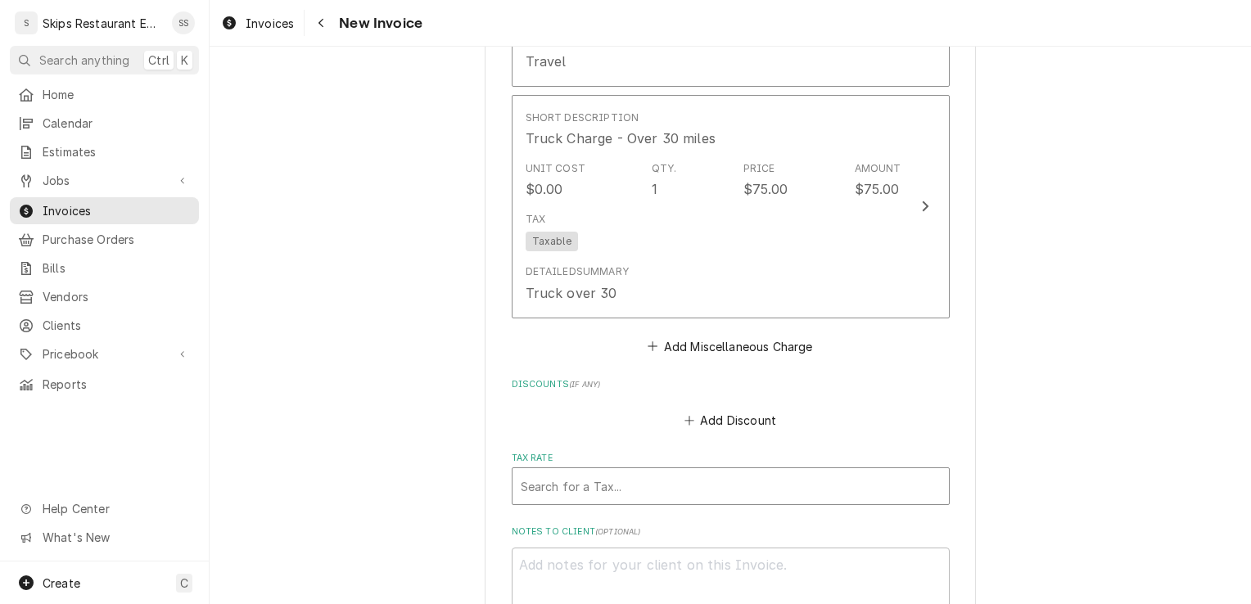
click at [650, 487] on div "Tax Rate" at bounding box center [731, 485] width 420 height 29
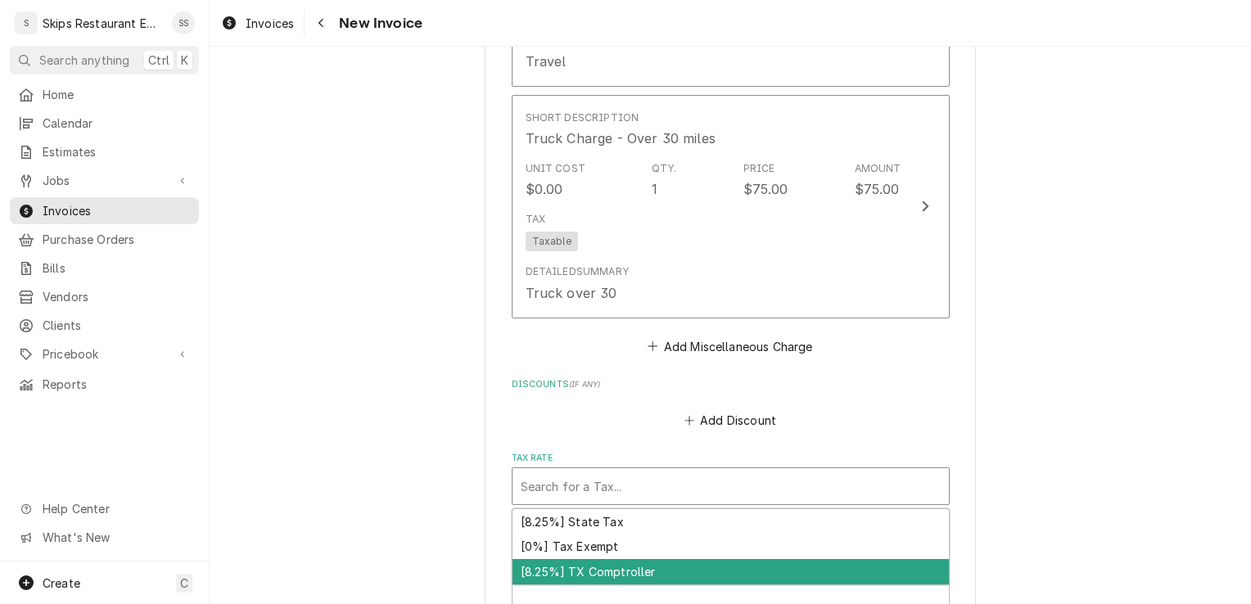
click at [619, 575] on div "[8.25%] TX Comptroller" at bounding box center [730, 571] width 436 height 25
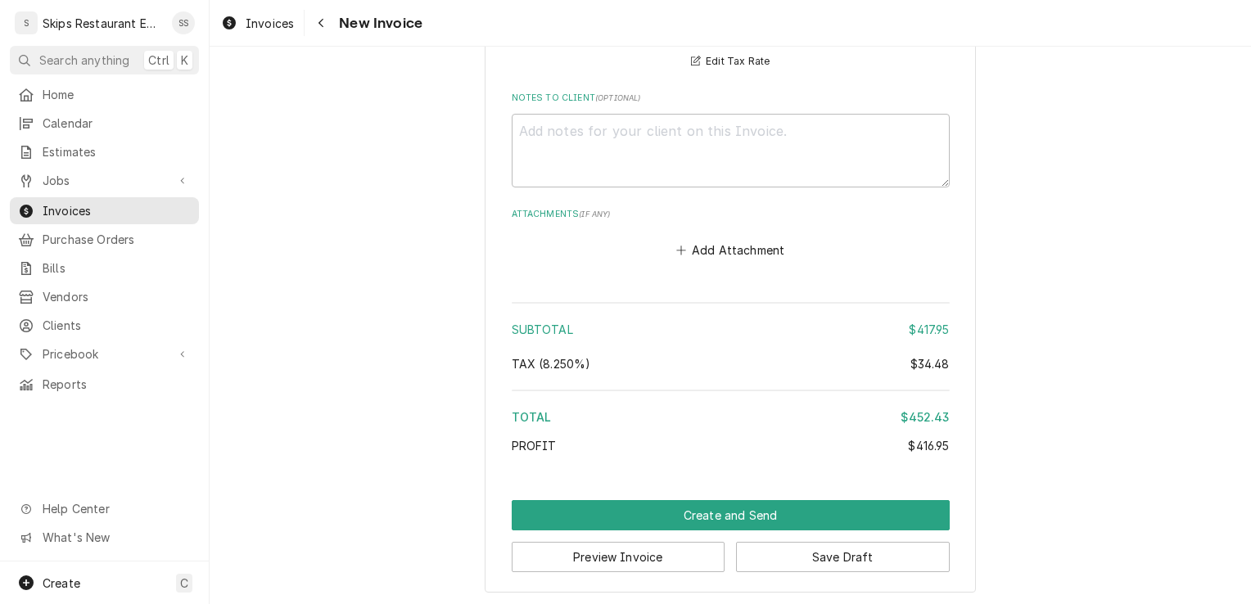
scroll to position [2656, 0]
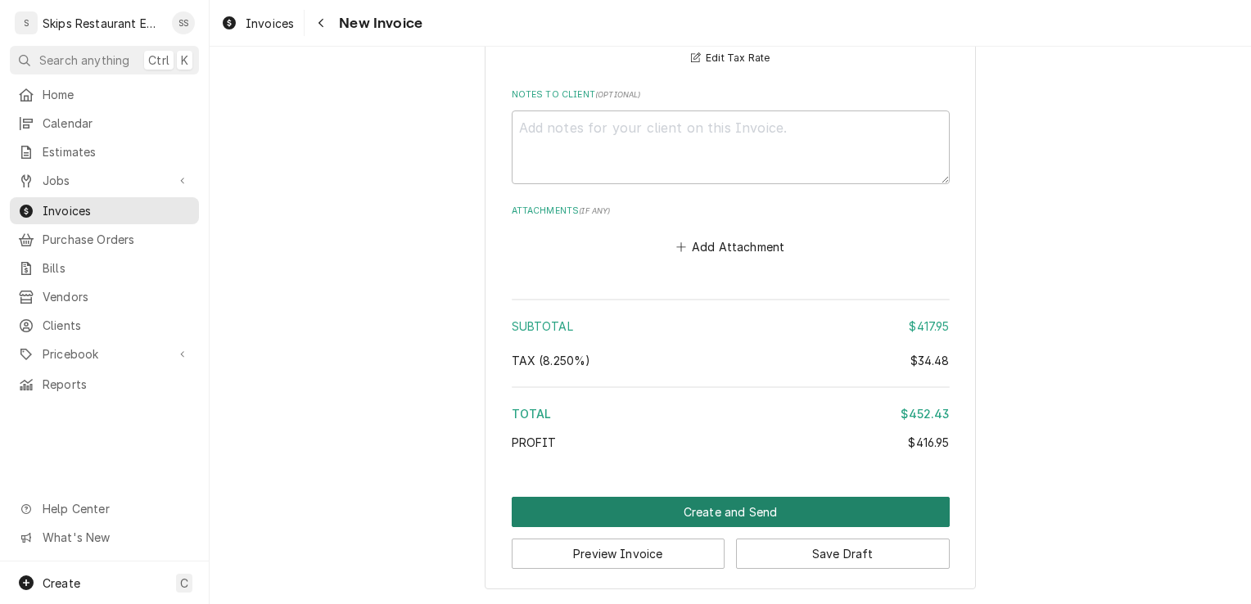
click at [678, 510] on button "Create and Send" at bounding box center [731, 512] width 438 height 30
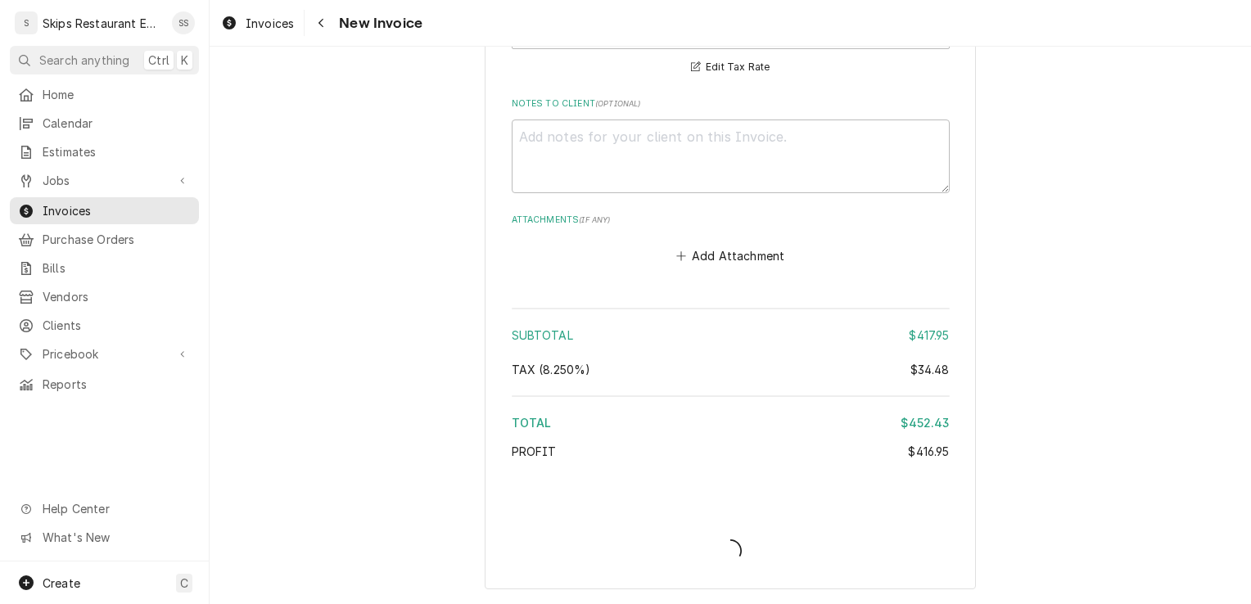
type textarea "x"
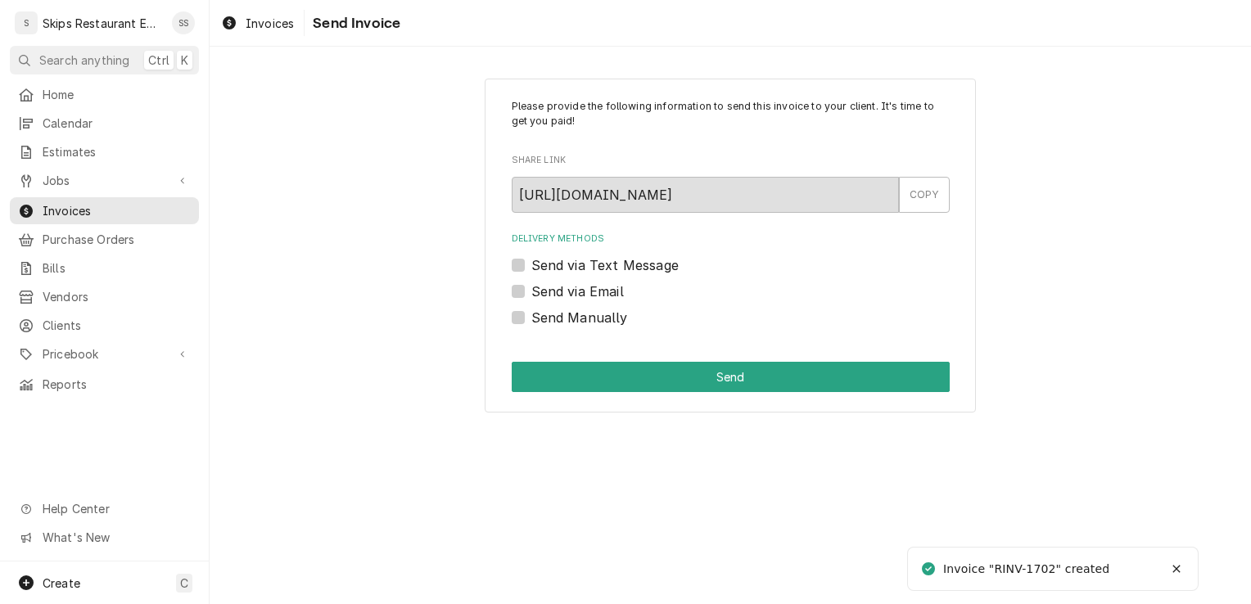
click at [531, 312] on label "Send Manually" at bounding box center [579, 318] width 97 height 20
click at [531, 312] on input "Send Manually" at bounding box center [750, 326] width 438 height 36
checkbox input "true"
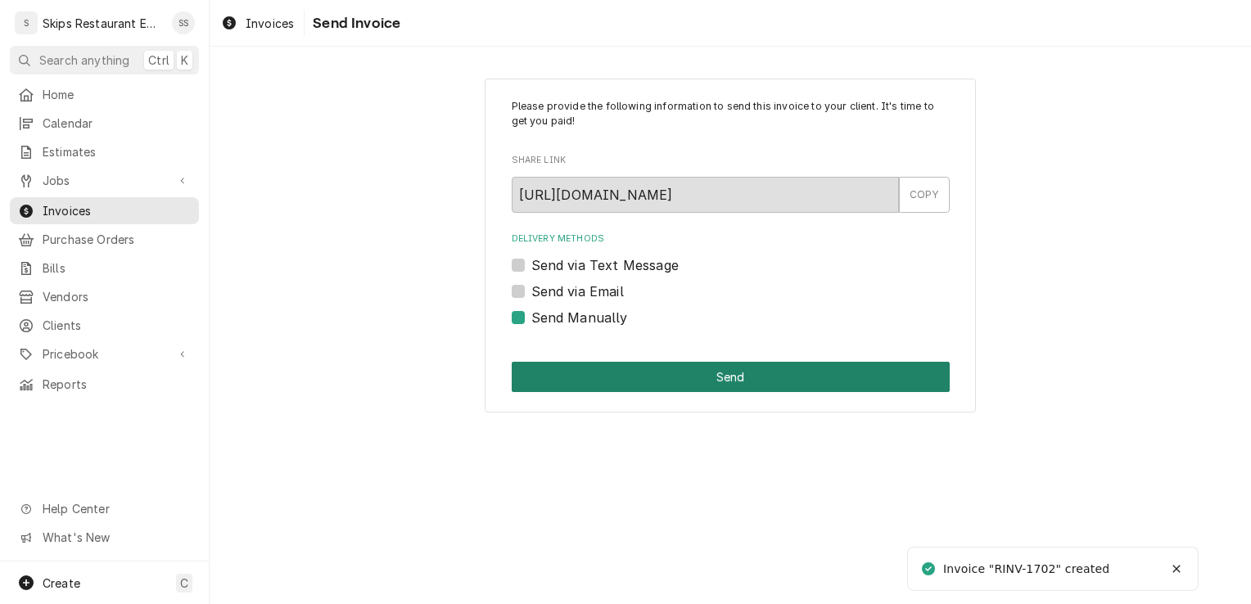
click at [654, 372] on button "Send" at bounding box center [731, 377] width 438 height 30
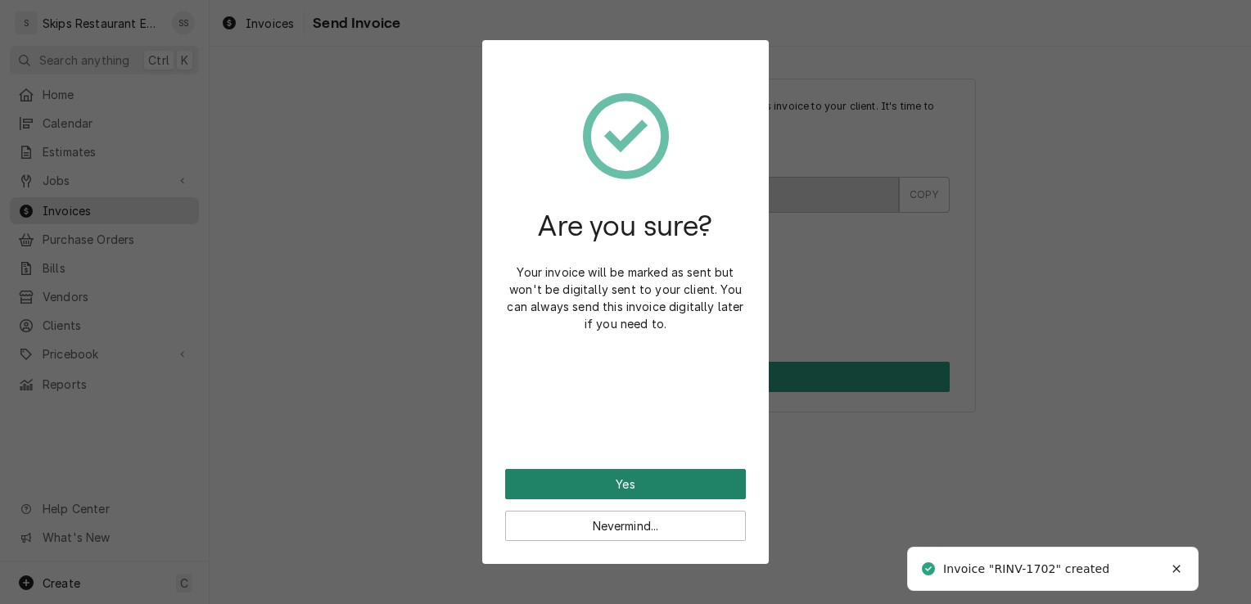
click at [635, 473] on button "Yes" at bounding box center [625, 484] width 241 height 30
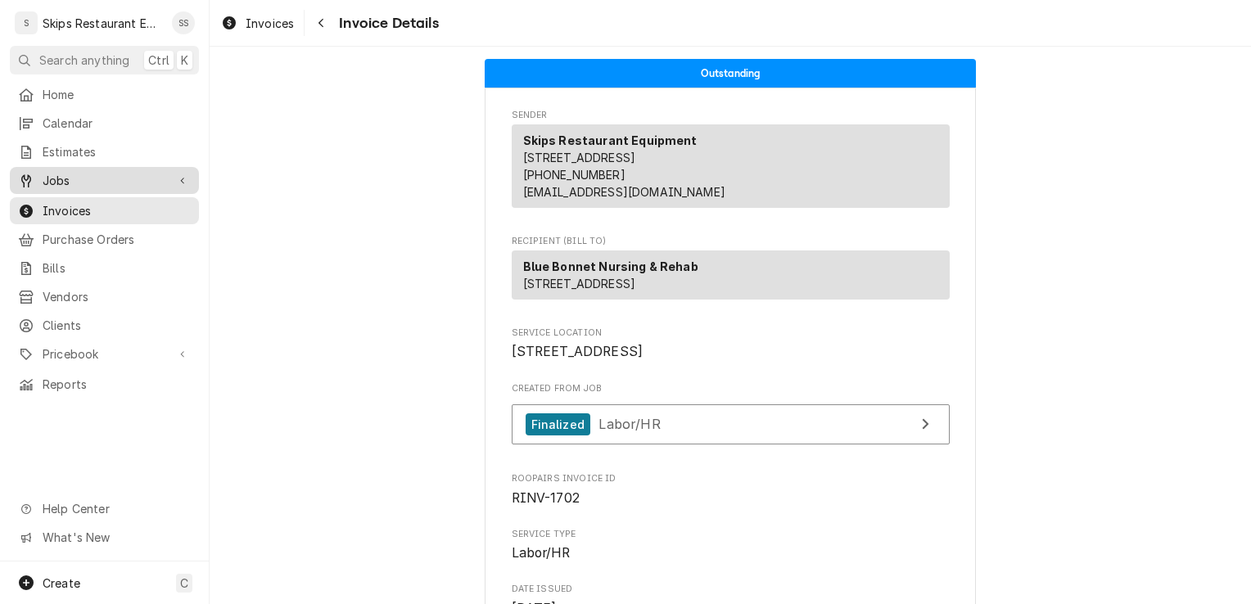
click at [65, 174] on span "Jobs" at bounding box center [105, 180] width 124 height 17
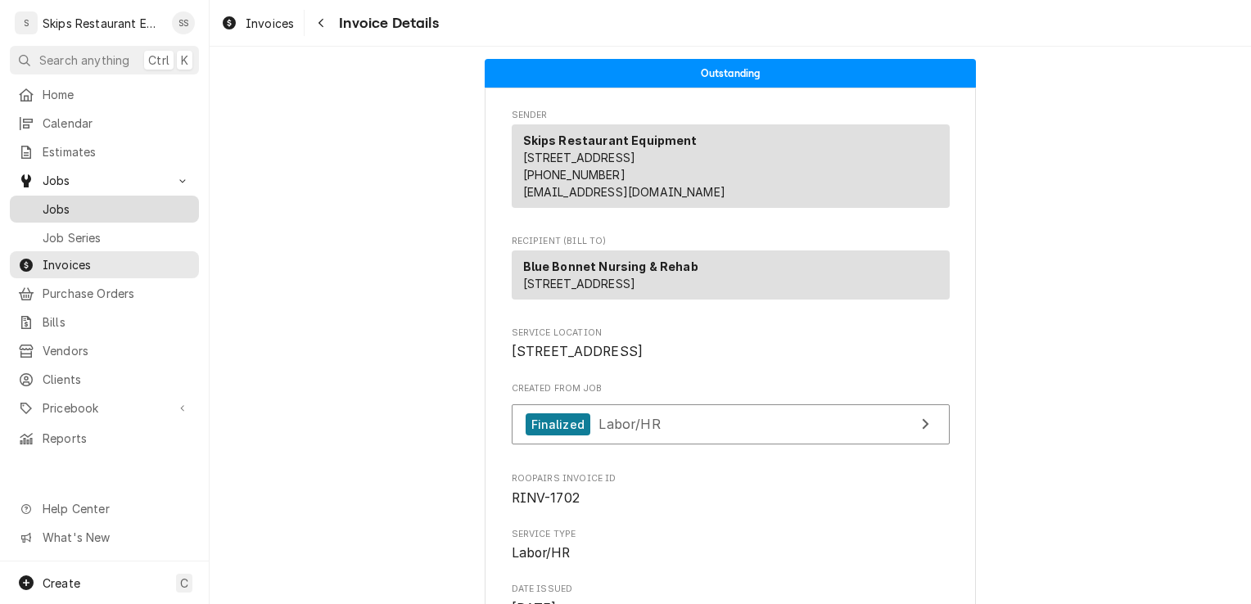
click at [66, 202] on span "Jobs" at bounding box center [117, 209] width 148 height 17
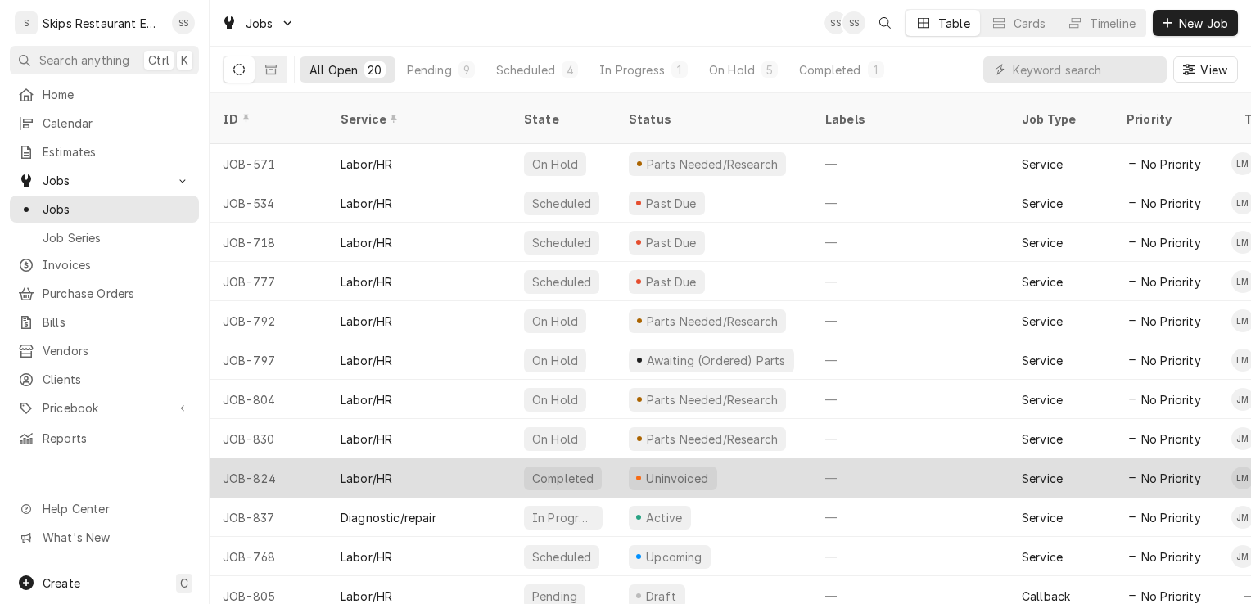
click at [689, 470] on div "Uninvoiced" at bounding box center [677, 478] width 66 height 17
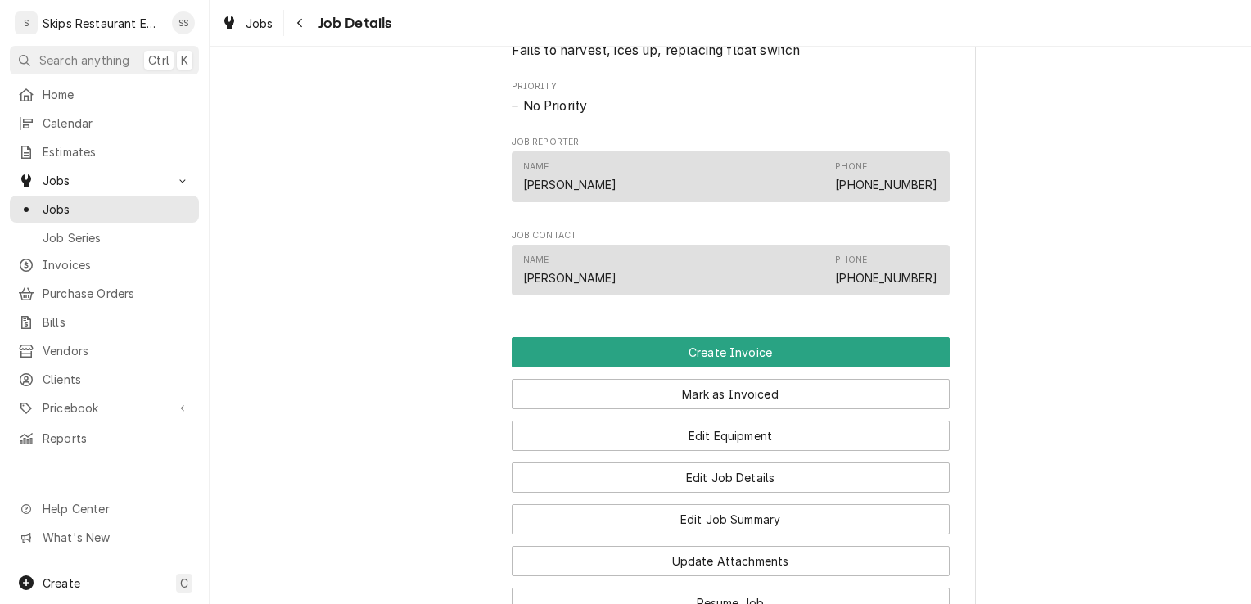
scroll to position [820, 0]
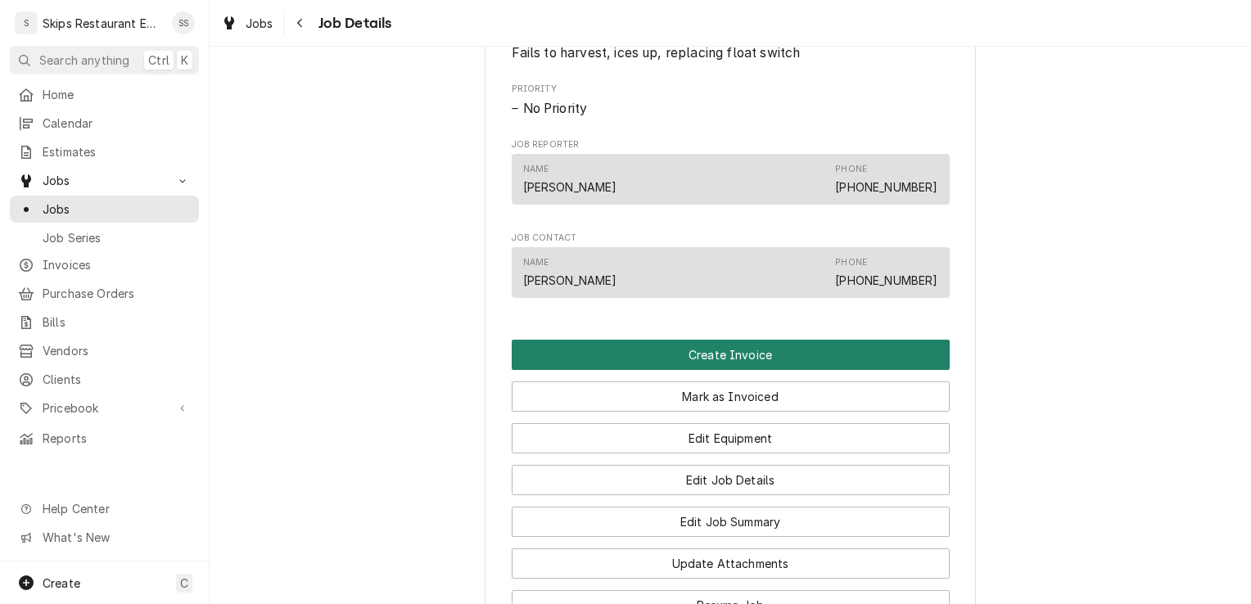
click at [727, 370] on button "Create Invoice" at bounding box center [731, 355] width 438 height 30
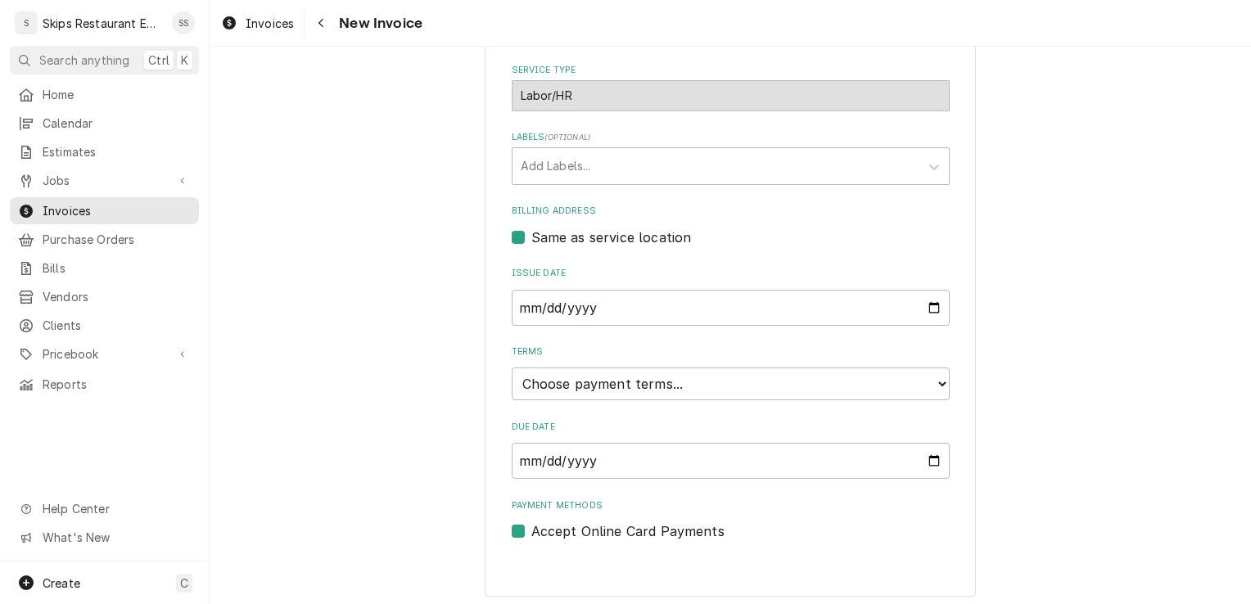
scroll to position [393, 0]
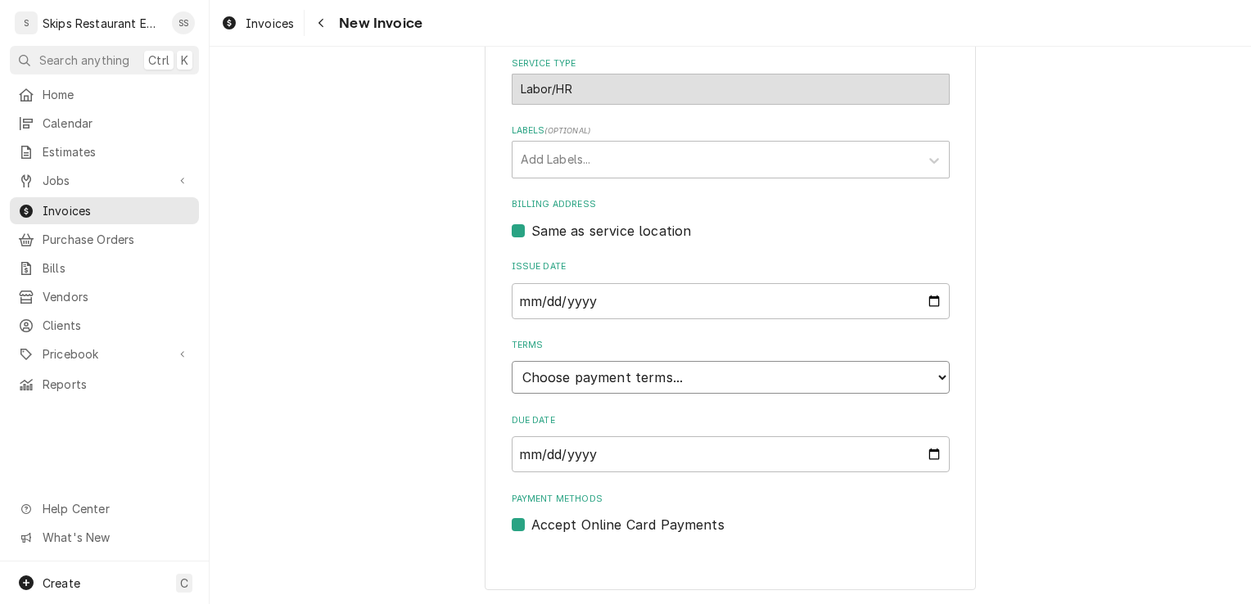
click at [647, 377] on select "Choose payment terms... Same Day Net 7 Net 14 Net 21 Net 30 Net 45 Net 60 Net 90" at bounding box center [731, 377] width 438 height 33
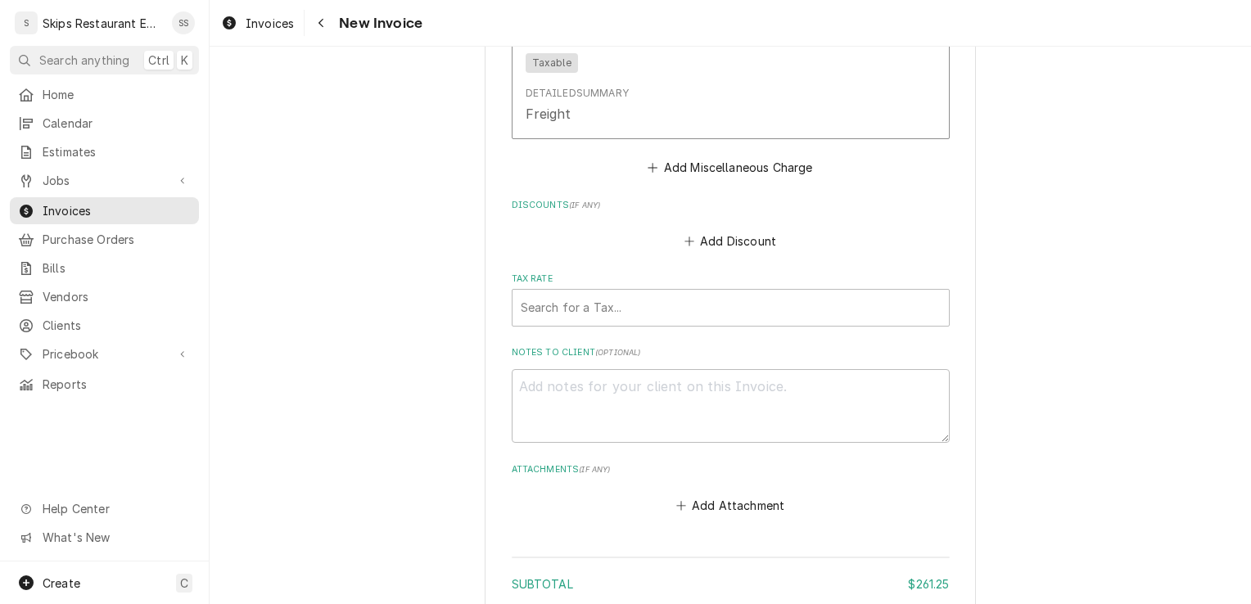
scroll to position [2121, 0]
click at [612, 300] on div "Tax Rate" at bounding box center [731, 305] width 420 height 29
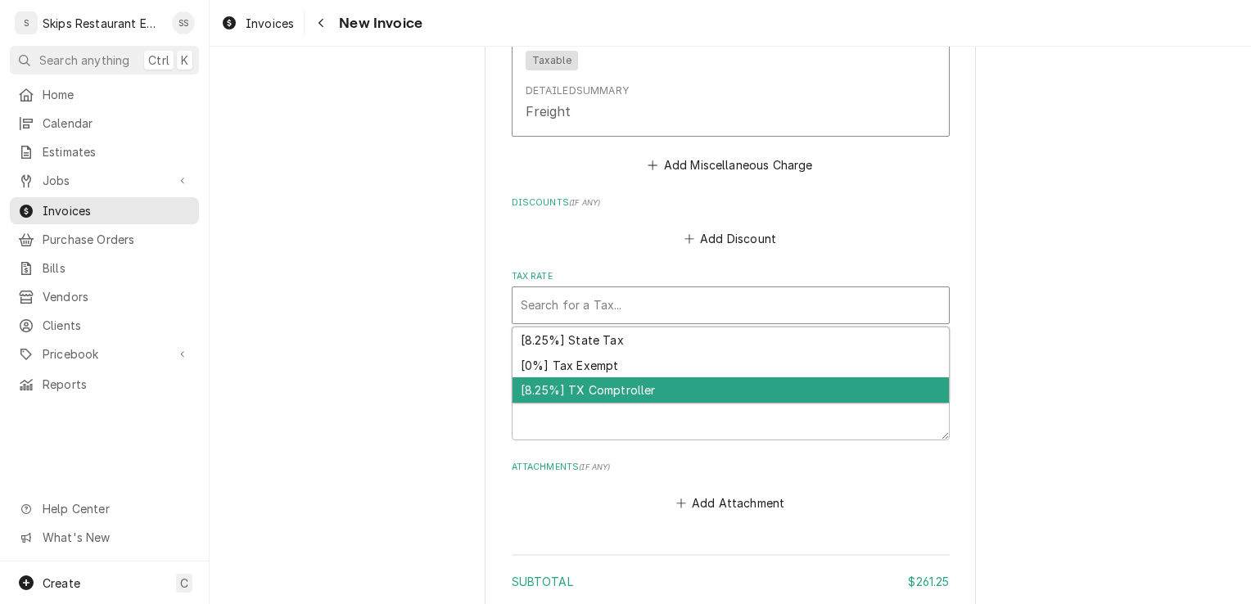
click at [609, 394] on div "[8.25%] TX Comptroller" at bounding box center [730, 389] width 436 height 25
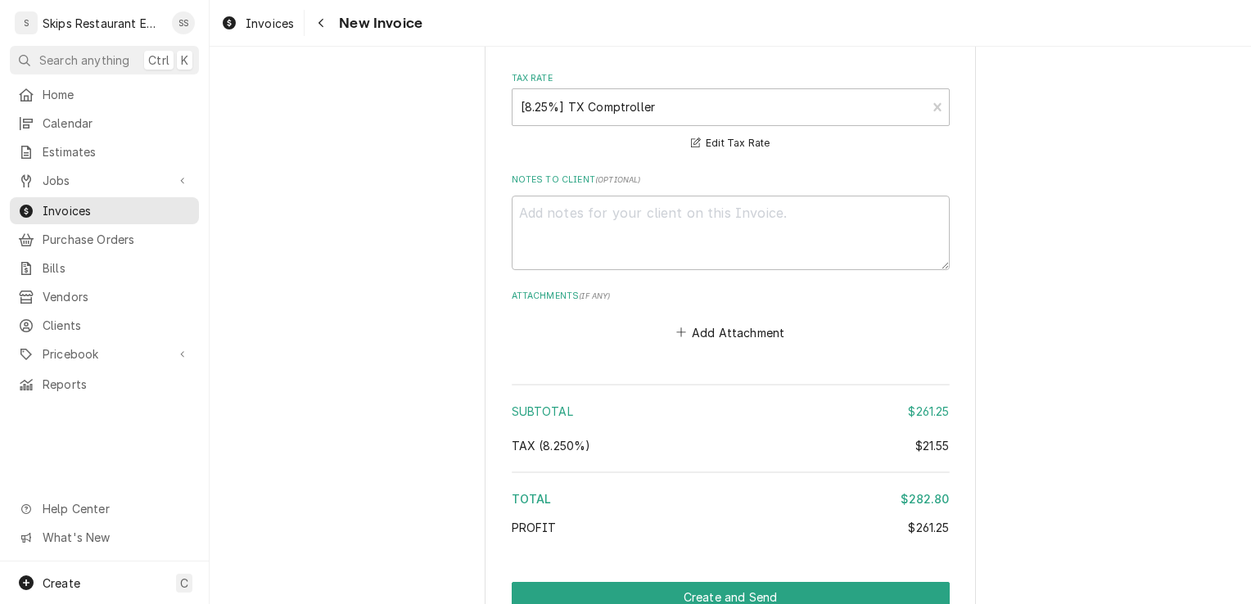
scroll to position [2405, 0]
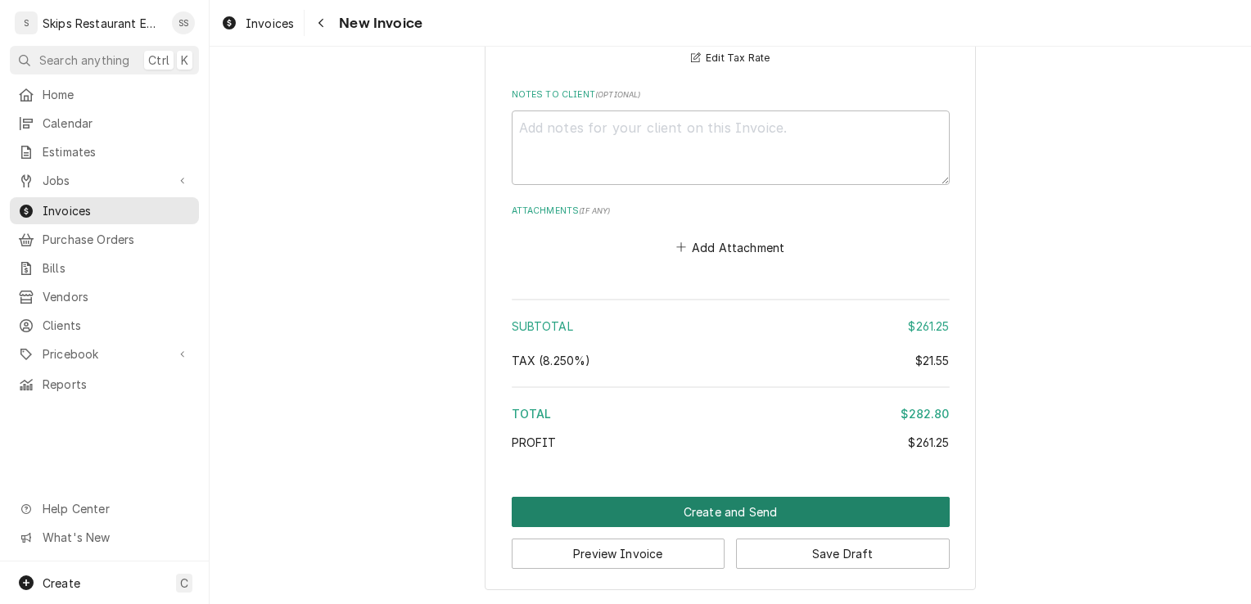
click at [751, 507] on button "Create and Send" at bounding box center [731, 512] width 438 height 30
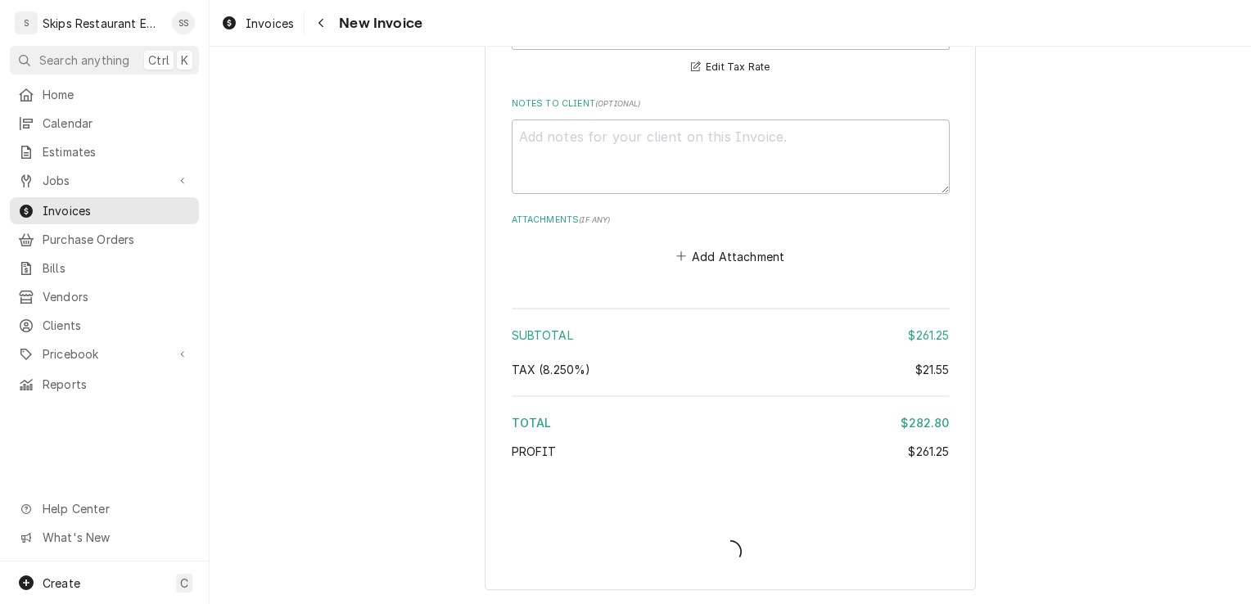
scroll to position [2396, 0]
type textarea "x"
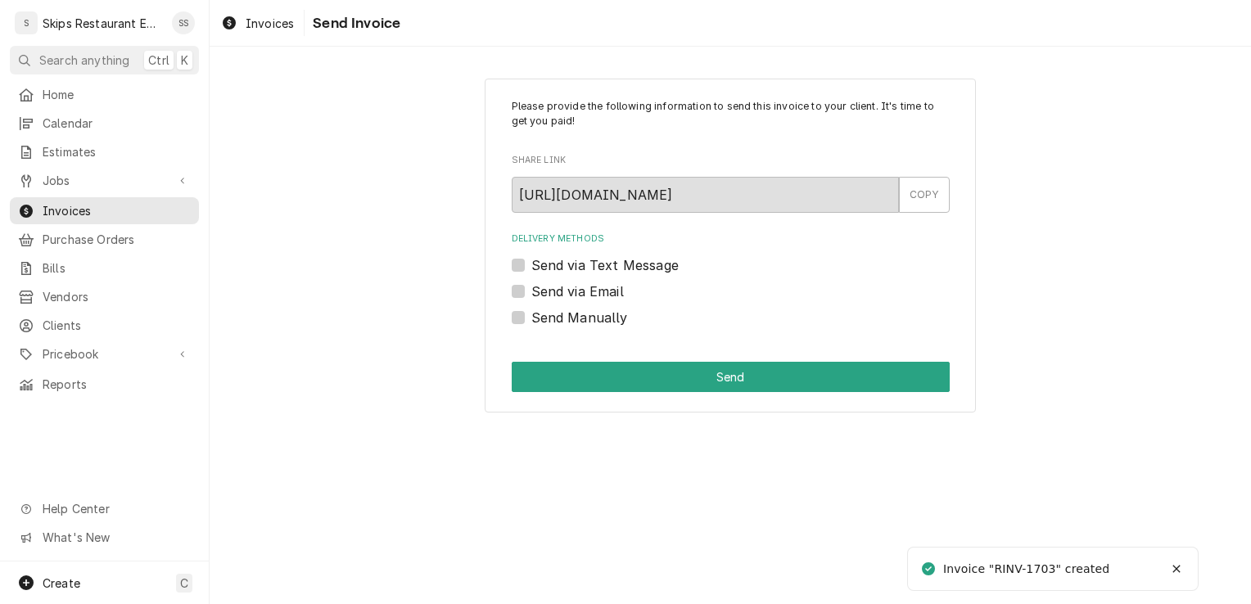
click at [531, 318] on label "Send Manually" at bounding box center [579, 318] width 97 height 20
click at [531, 318] on input "Send Manually" at bounding box center [750, 326] width 438 height 36
checkbox input "true"
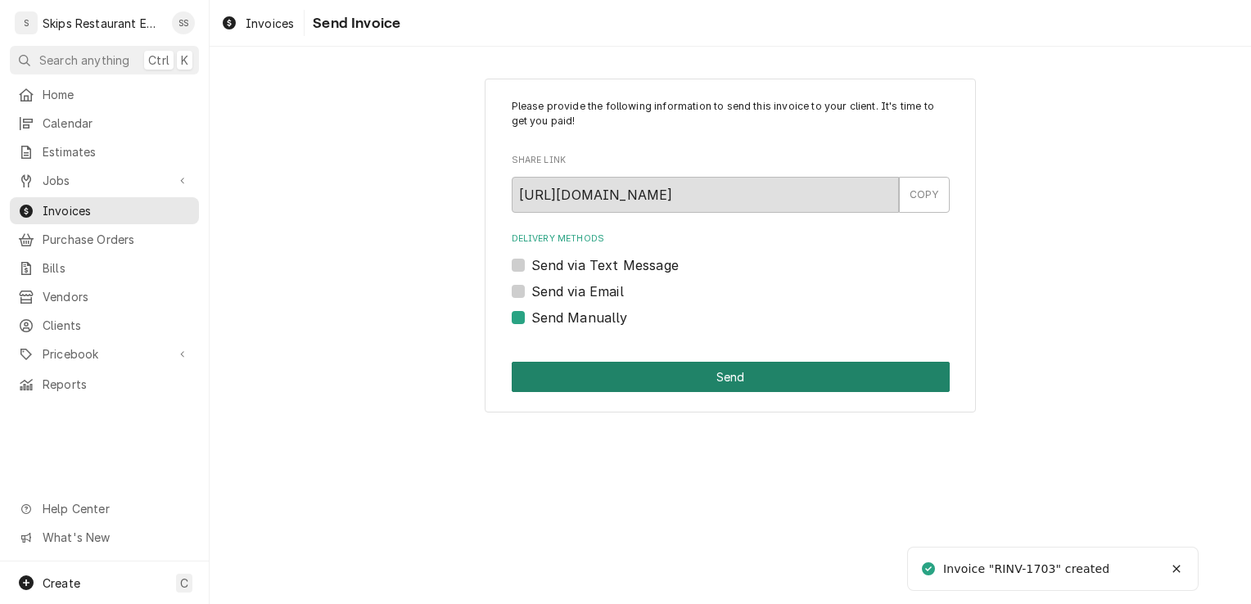
click at [701, 375] on button "Send" at bounding box center [731, 377] width 438 height 30
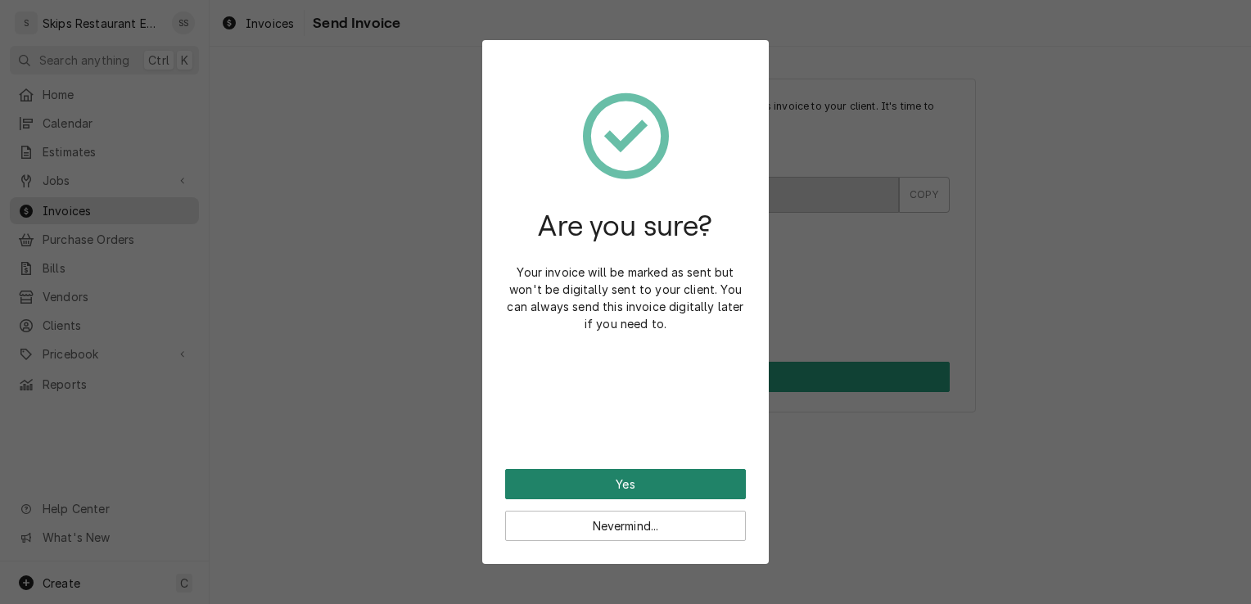
click at [605, 481] on button "Yes" at bounding box center [625, 484] width 241 height 30
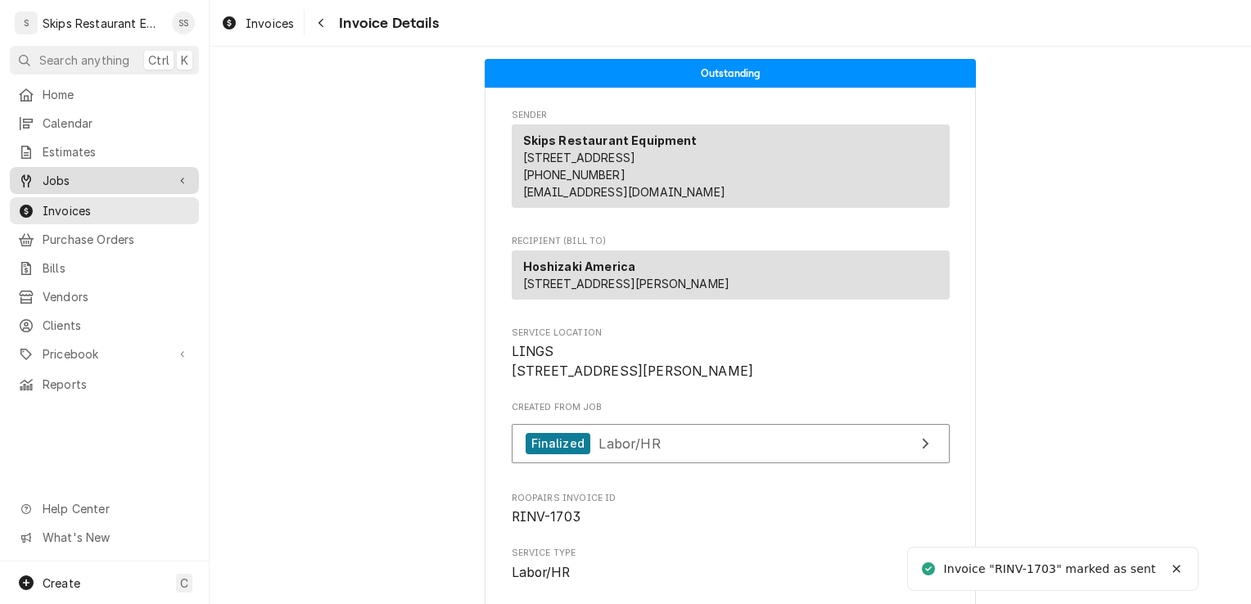
click at [70, 173] on span "Jobs" at bounding box center [105, 180] width 124 height 17
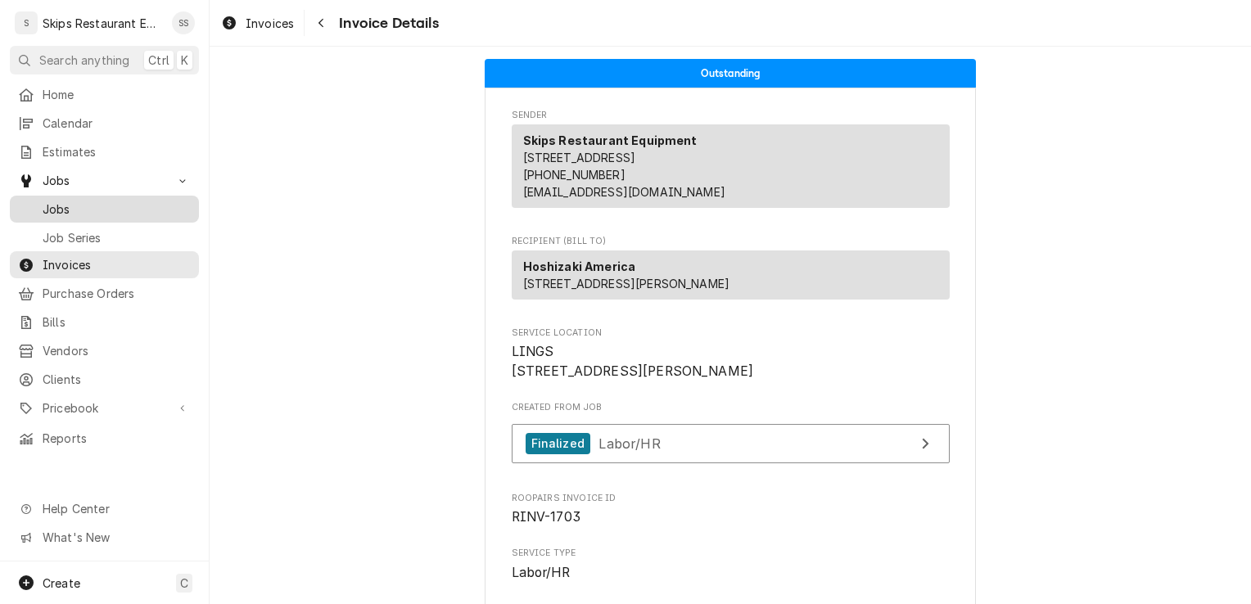
click at [64, 201] on span "Jobs" at bounding box center [117, 209] width 148 height 17
